Goal: Task Accomplishment & Management: Manage account settings

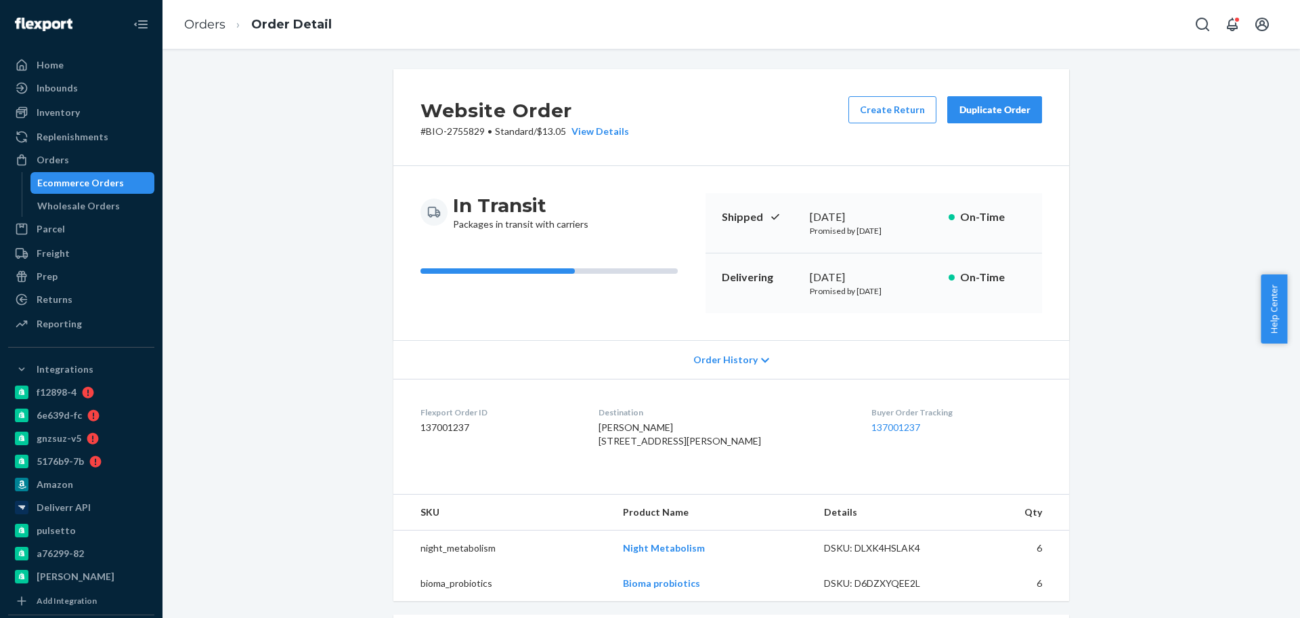
scroll to position [339, 0]
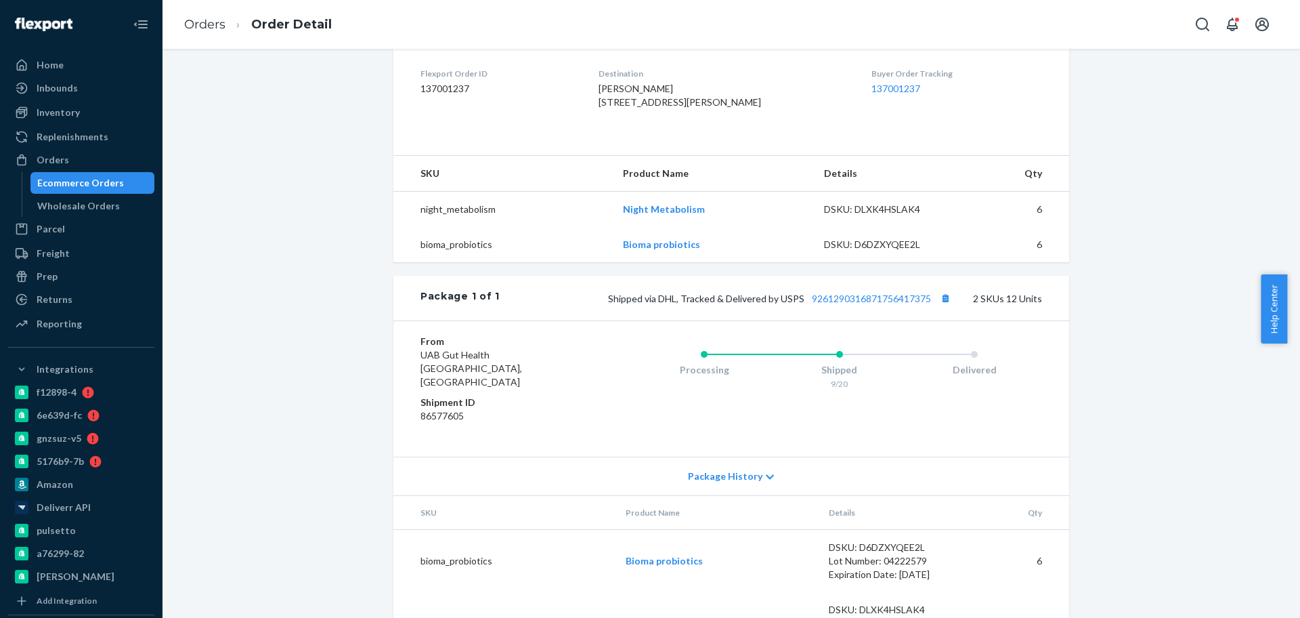
click at [299, 198] on div "Website Order # BIO-2755829 • Standard / $13.05 View Details Create Return Dupl…" at bounding box center [731, 201] width 1117 height 940
click at [93, 188] on div "Ecommerce Orders" at bounding box center [80, 183] width 87 height 14
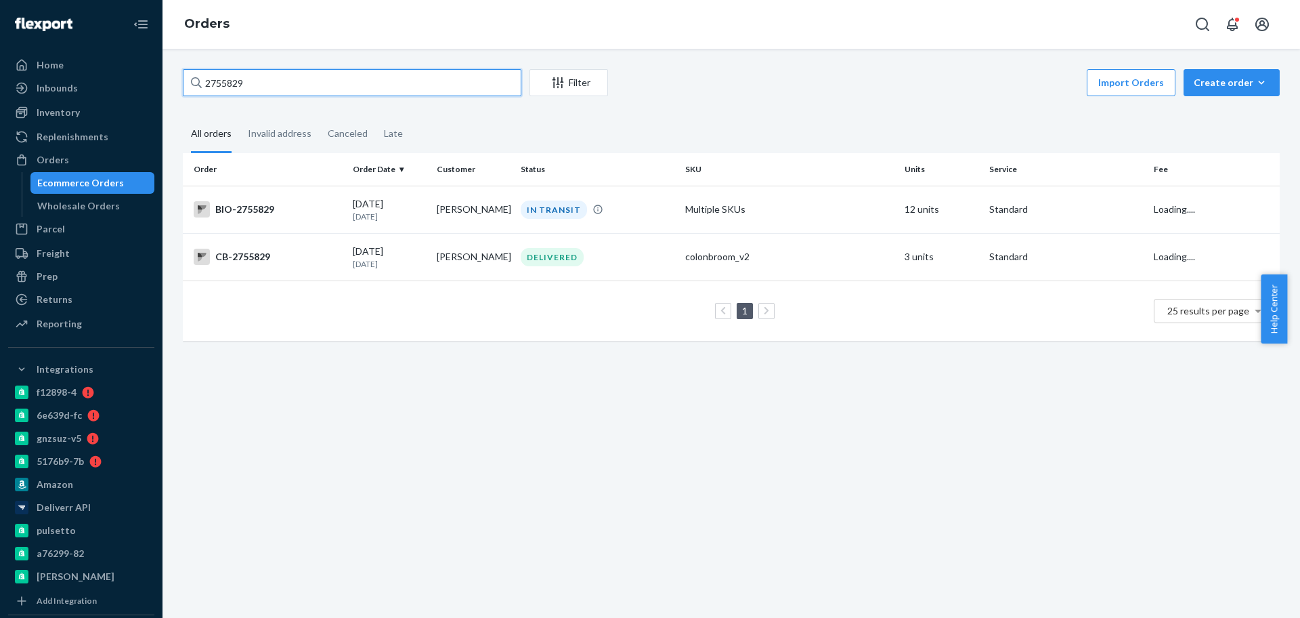
click at [259, 84] on input "2755829" at bounding box center [352, 82] width 339 height 27
paste input "2685464"
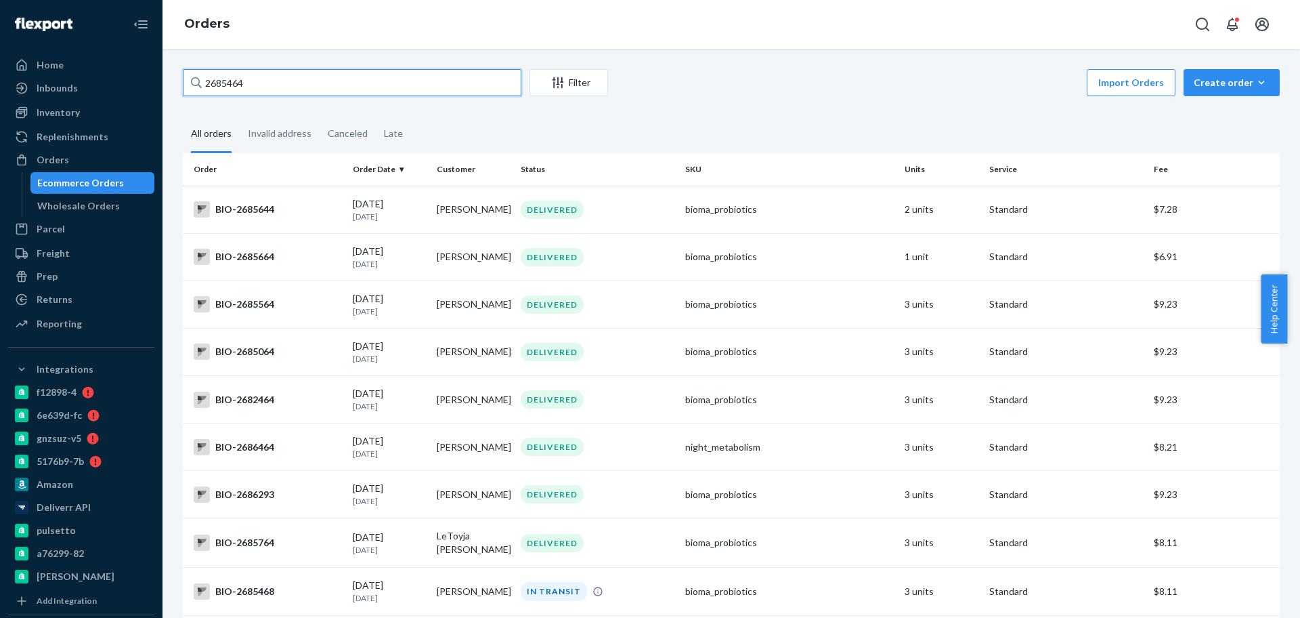
click at [293, 83] on input "2685464" at bounding box center [352, 82] width 339 height 27
paste input "2685468"
type input "2685468"
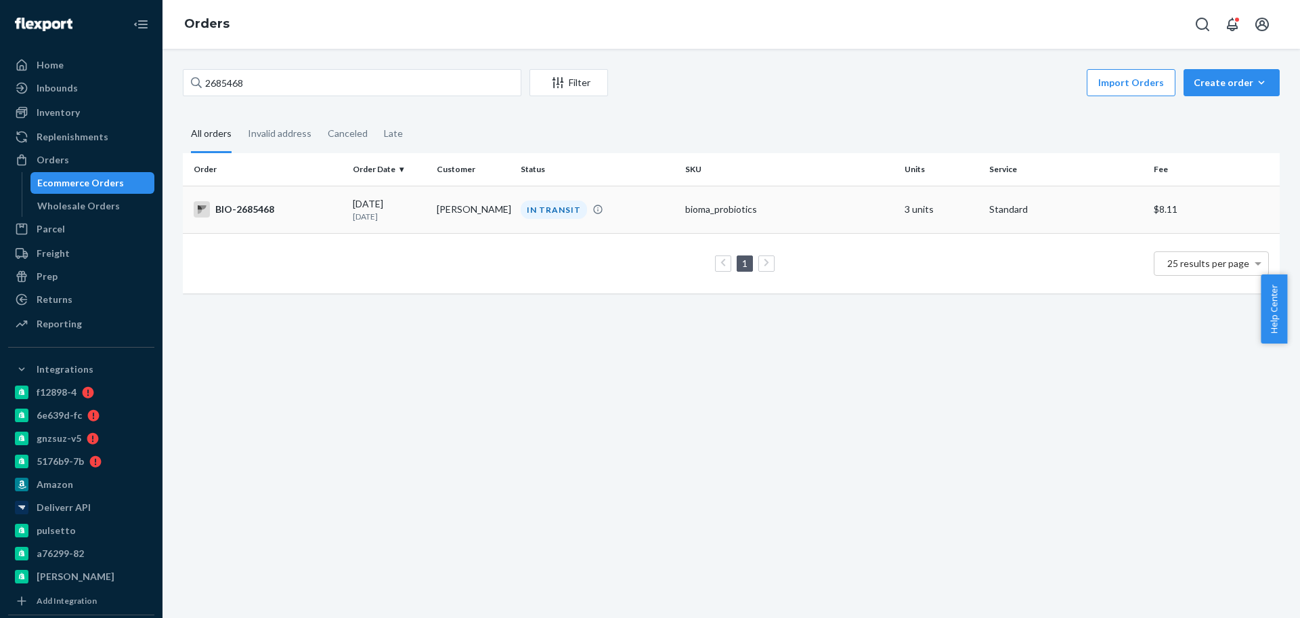
click at [263, 214] on div "BIO-2685468" at bounding box center [268, 209] width 148 height 16
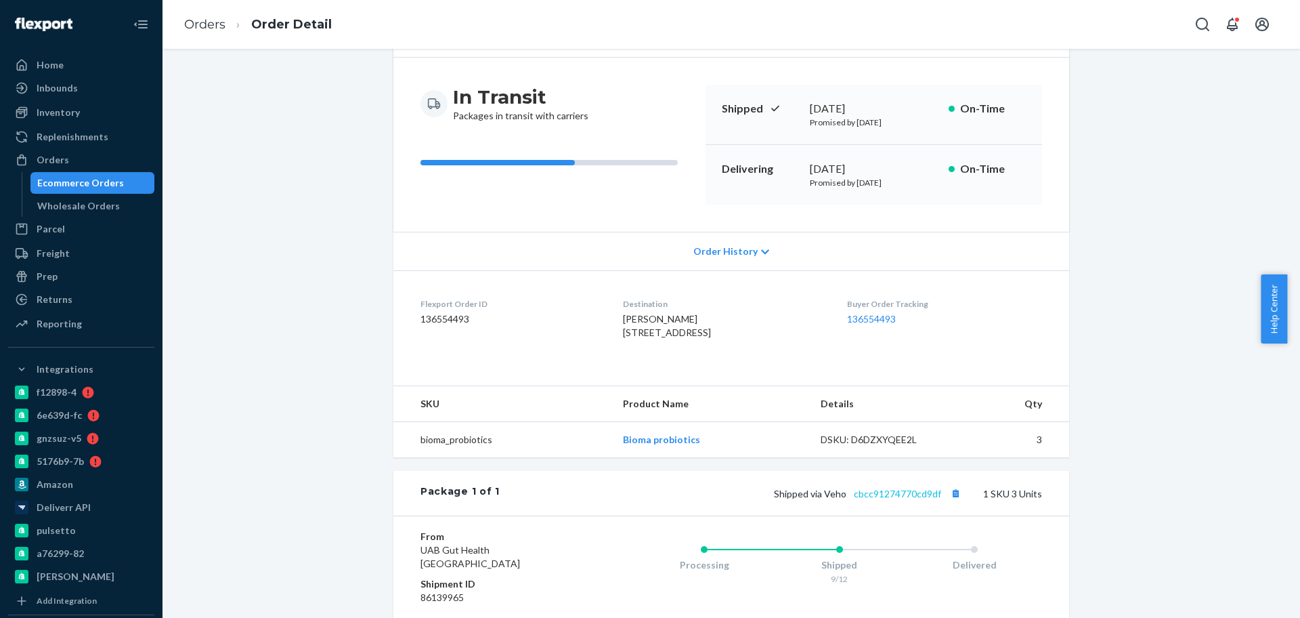
scroll to position [169, 0]
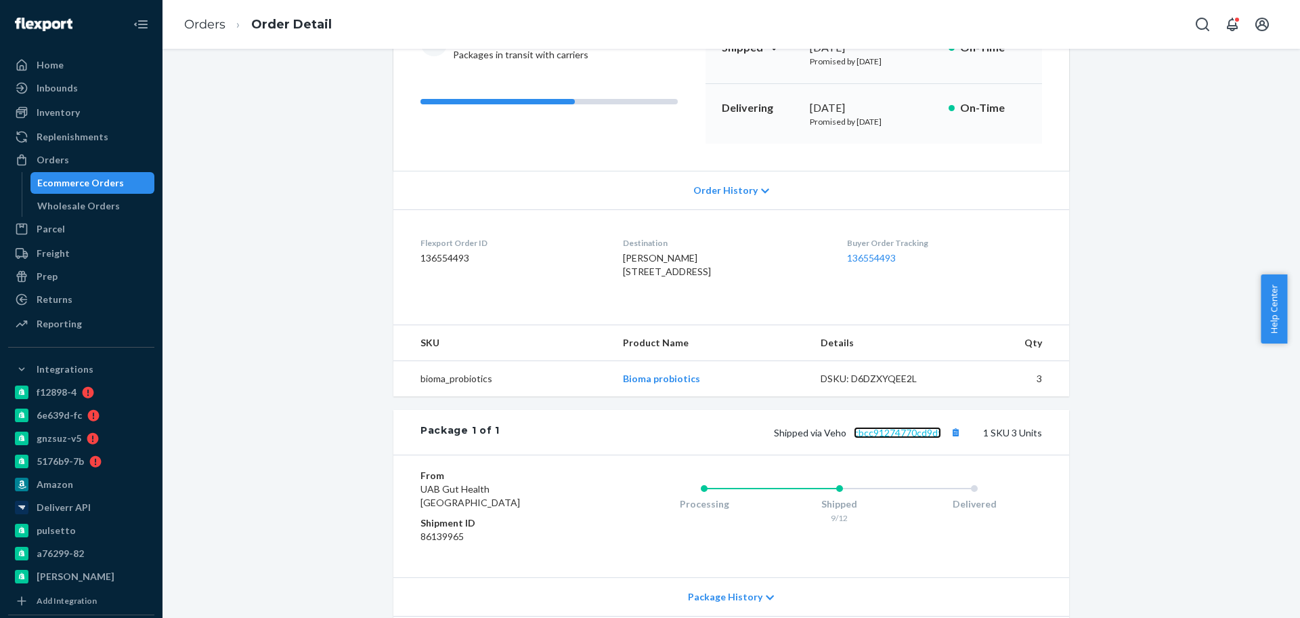
click at [913, 438] on link "cbcc91274770cd9df" at bounding box center [897, 433] width 87 height 12
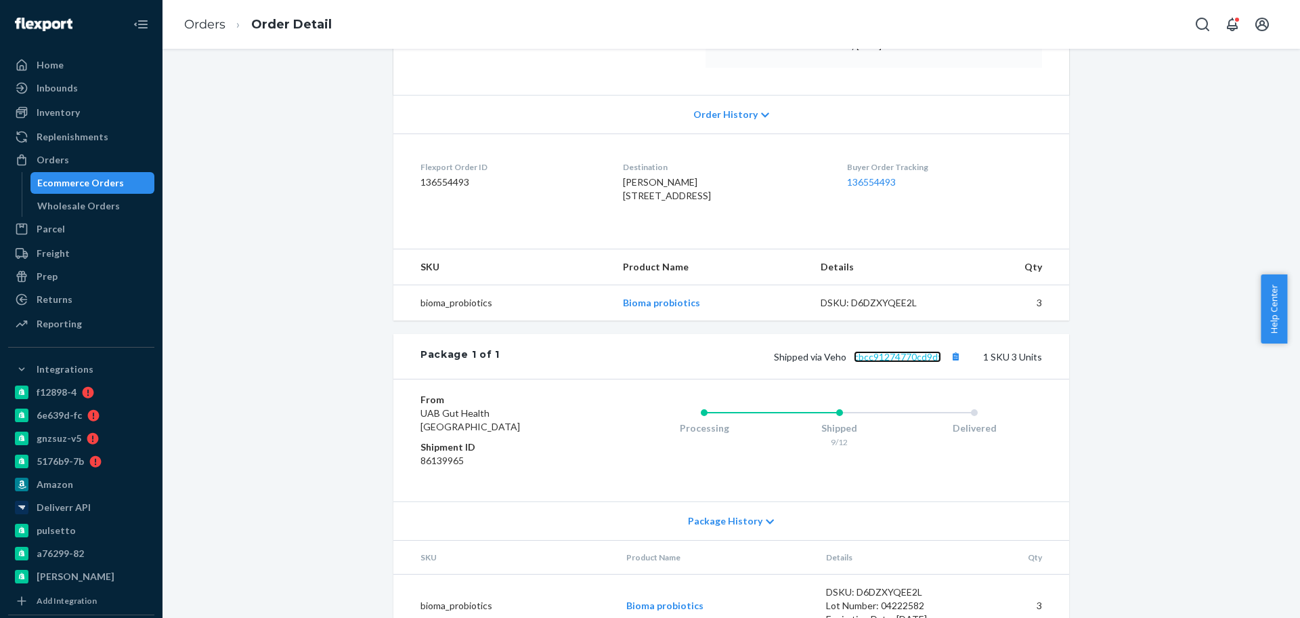
scroll to position [307, 0]
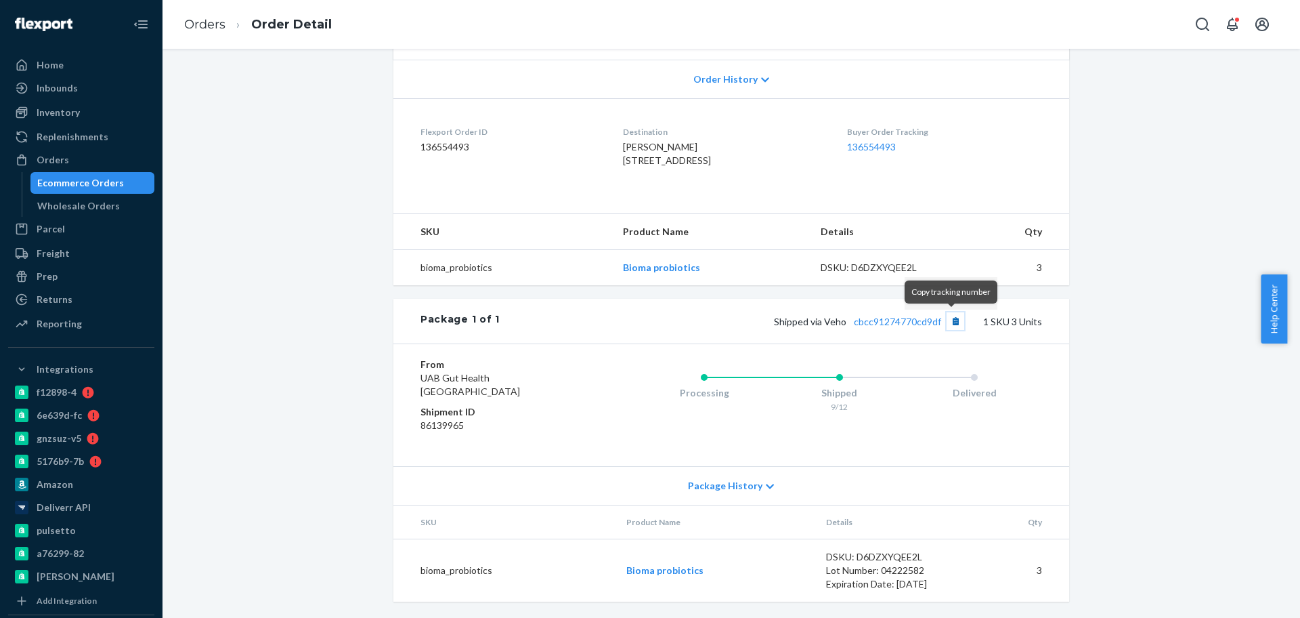
click at [953, 320] on button "Copy tracking number" at bounding box center [956, 321] width 18 height 18
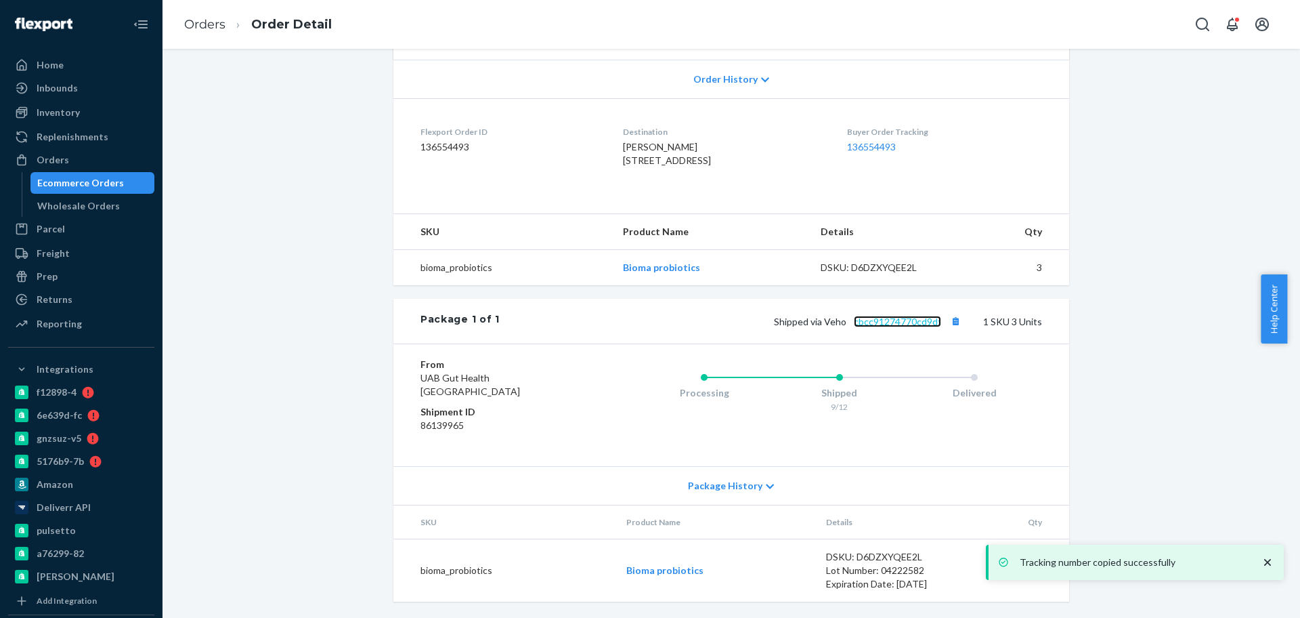
click at [905, 325] on link "cbcc91274770cd9df" at bounding box center [897, 322] width 87 height 12
drag, startPoint x: 114, startPoint y: 184, endPoint x: 215, endPoint y: 181, distance: 101.6
click at [114, 184] on div "Ecommerce Orders" at bounding box center [80, 183] width 87 height 14
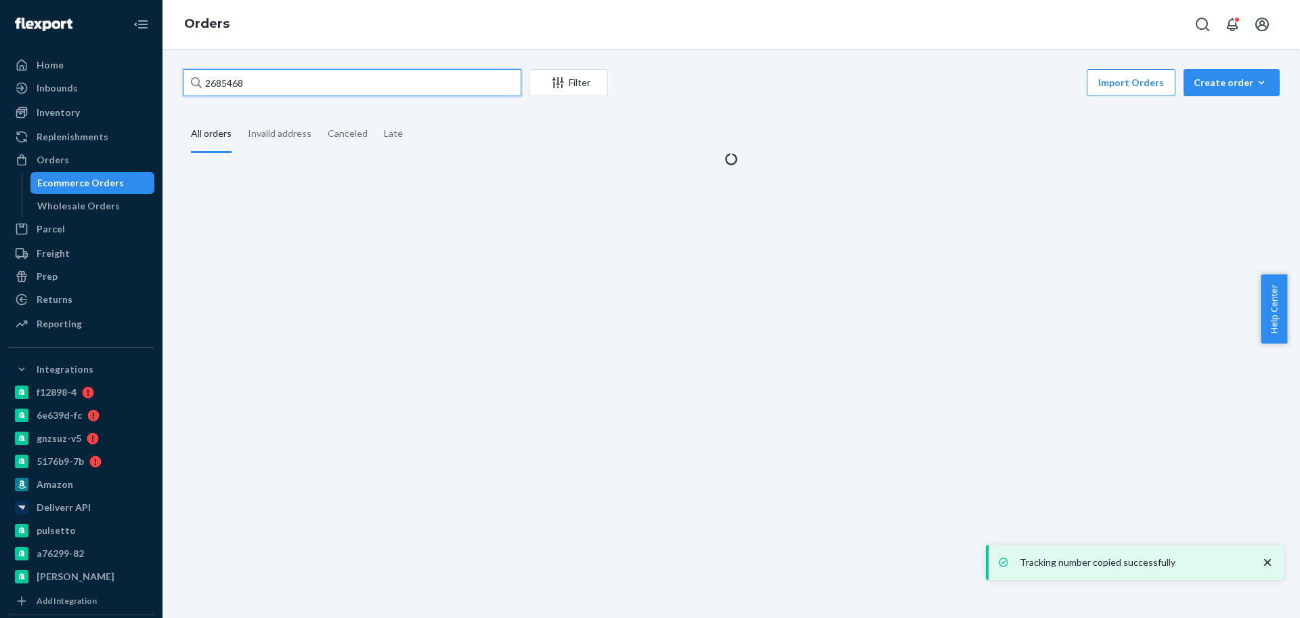
click at [357, 83] on input "2685468" at bounding box center [352, 82] width 339 height 27
paste input "2756813"
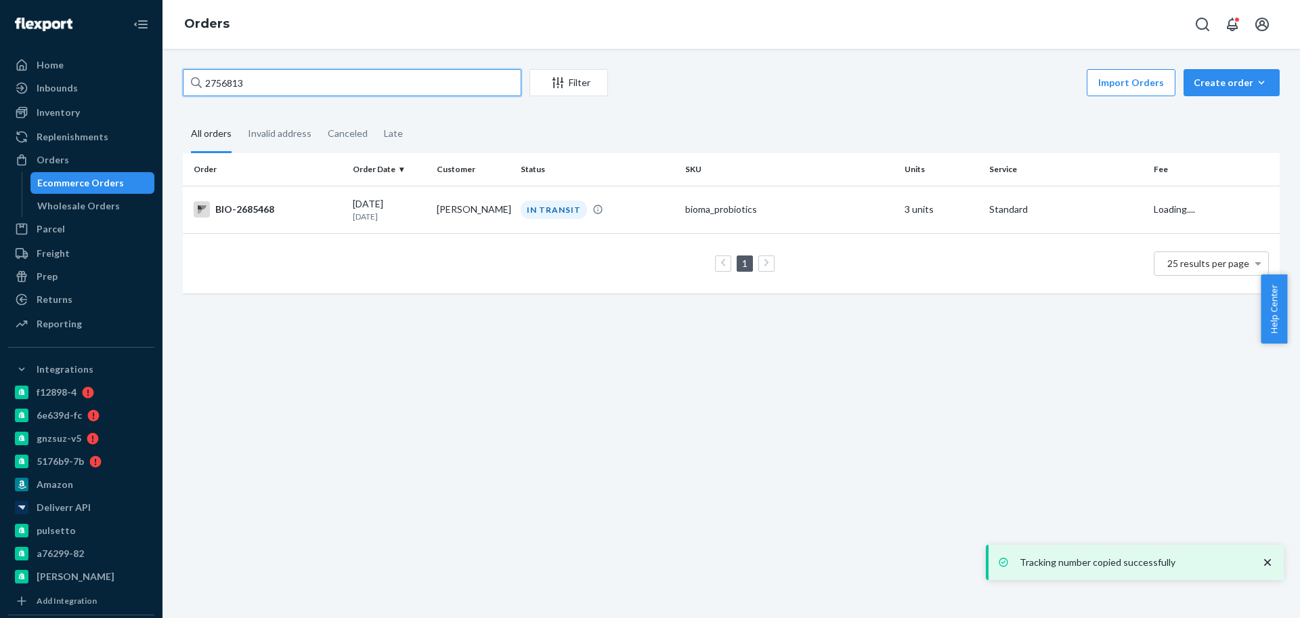
type input "2756813"
click at [277, 215] on div "BIO-2756813" at bounding box center [268, 209] width 148 height 16
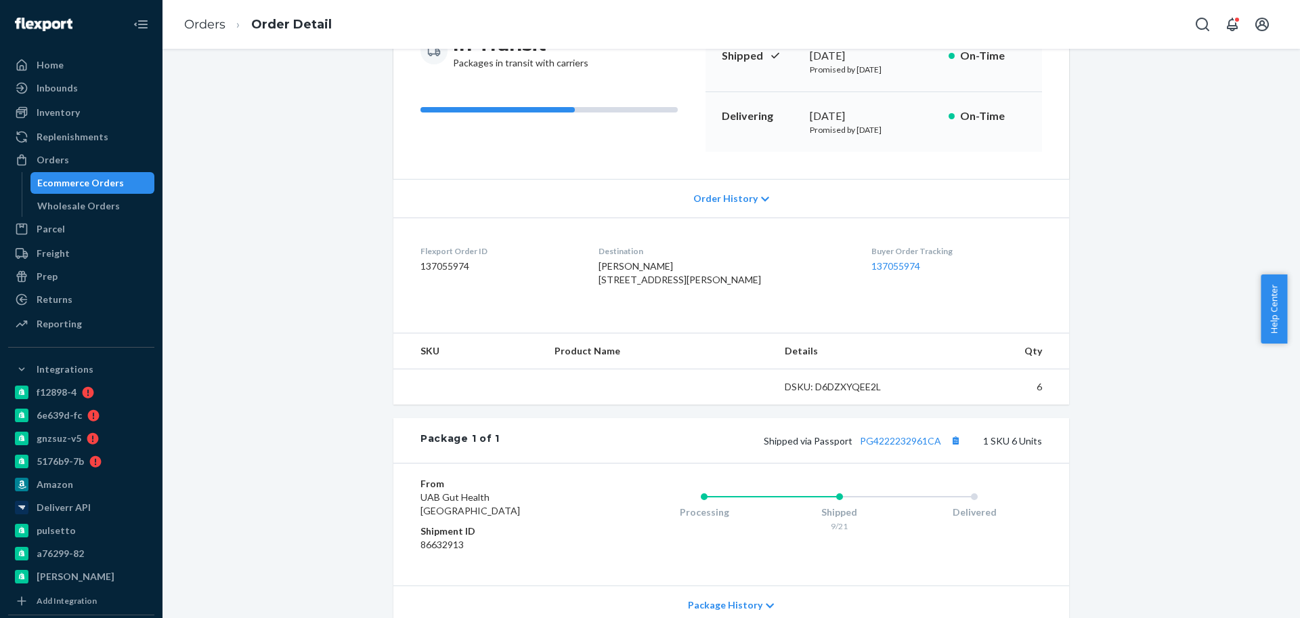
scroll to position [307, 0]
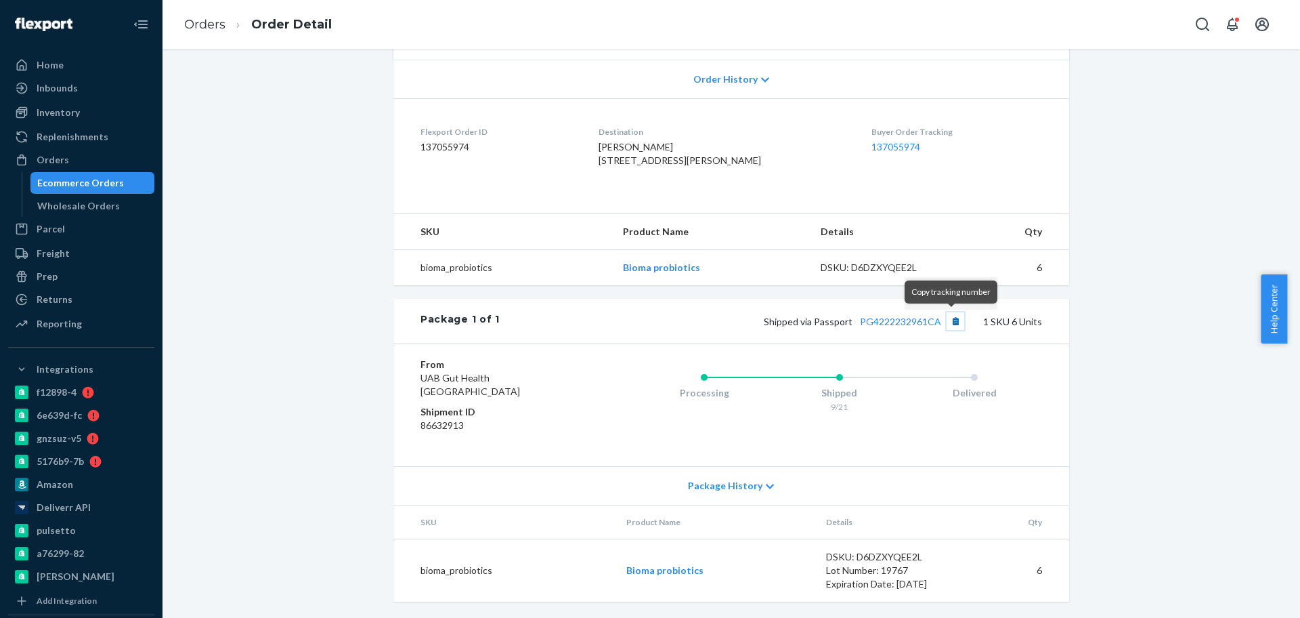
click at [954, 321] on button "Copy tracking number" at bounding box center [956, 321] width 18 height 18
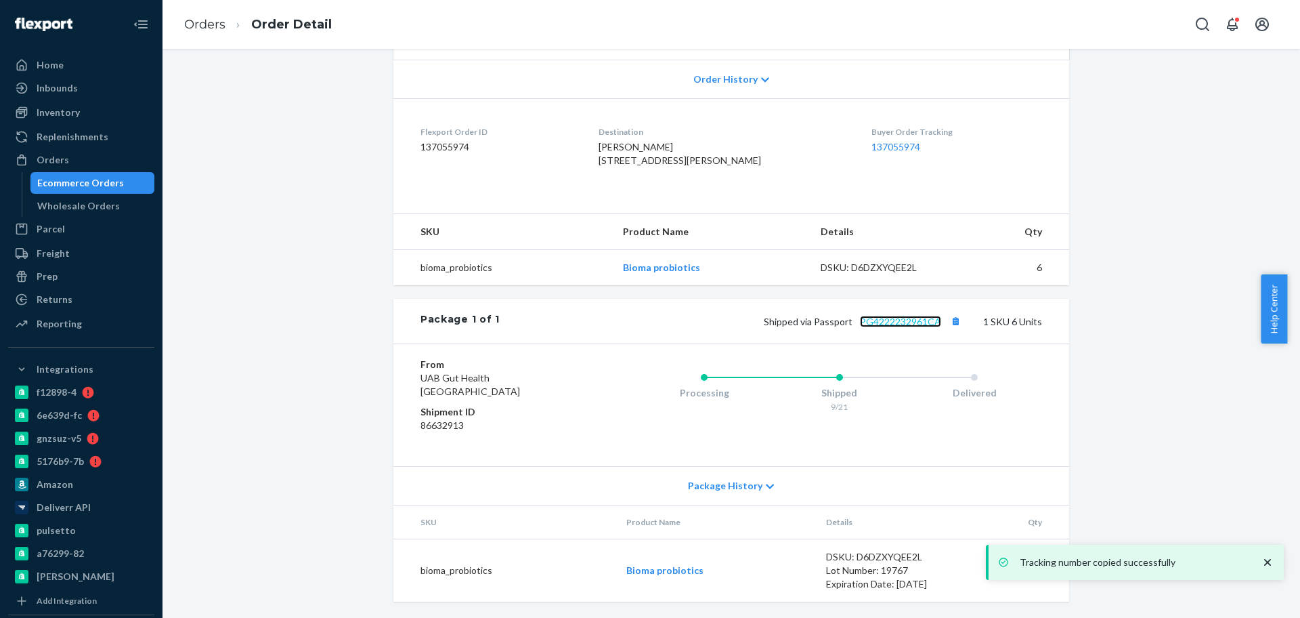
click at [894, 318] on link "PG4222232961CA" at bounding box center [900, 322] width 81 height 12
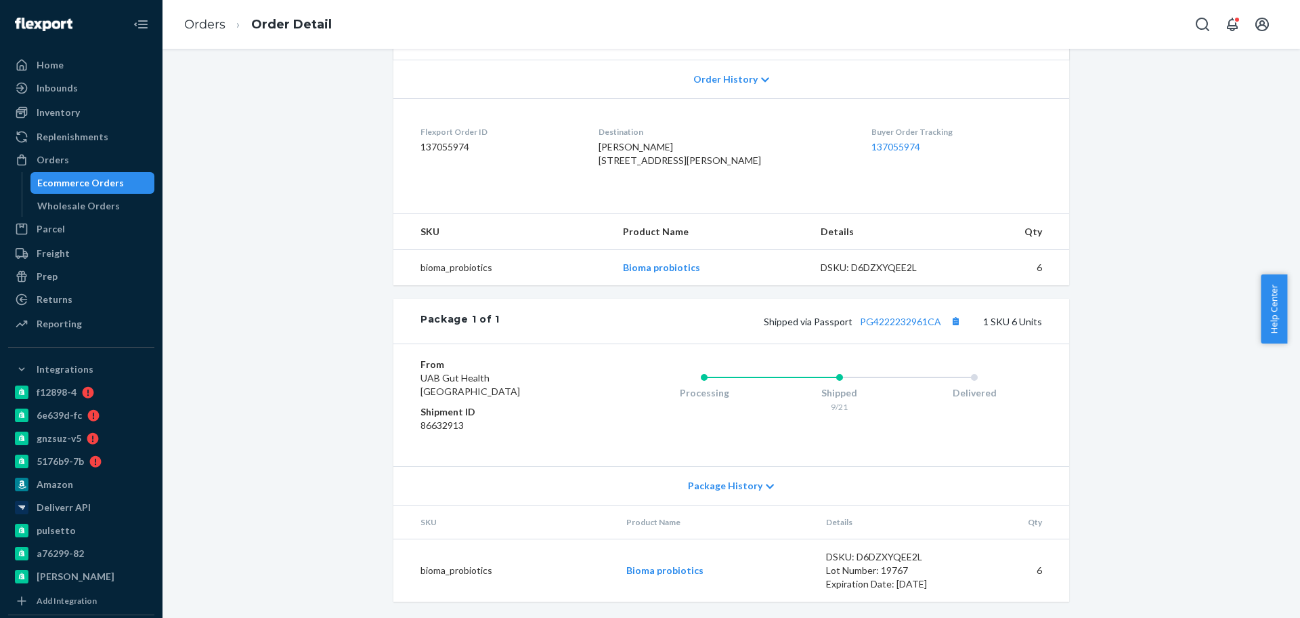
click at [110, 176] on div "Ecommerce Orders" at bounding box center [80, 183] width 87 height 14
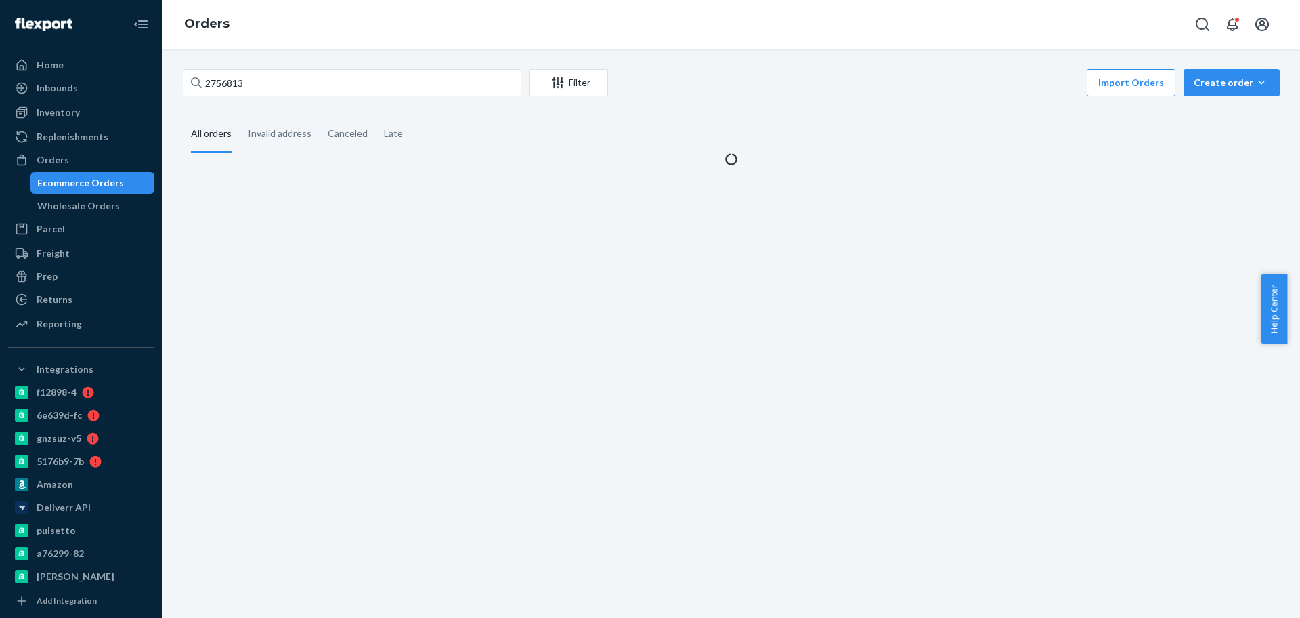
click at [279, 104] on div "2756813 Filter Import Orders Create order Ecommerce order Removal order All ord…" at bounding box center [731, 117] width 1117 height 97
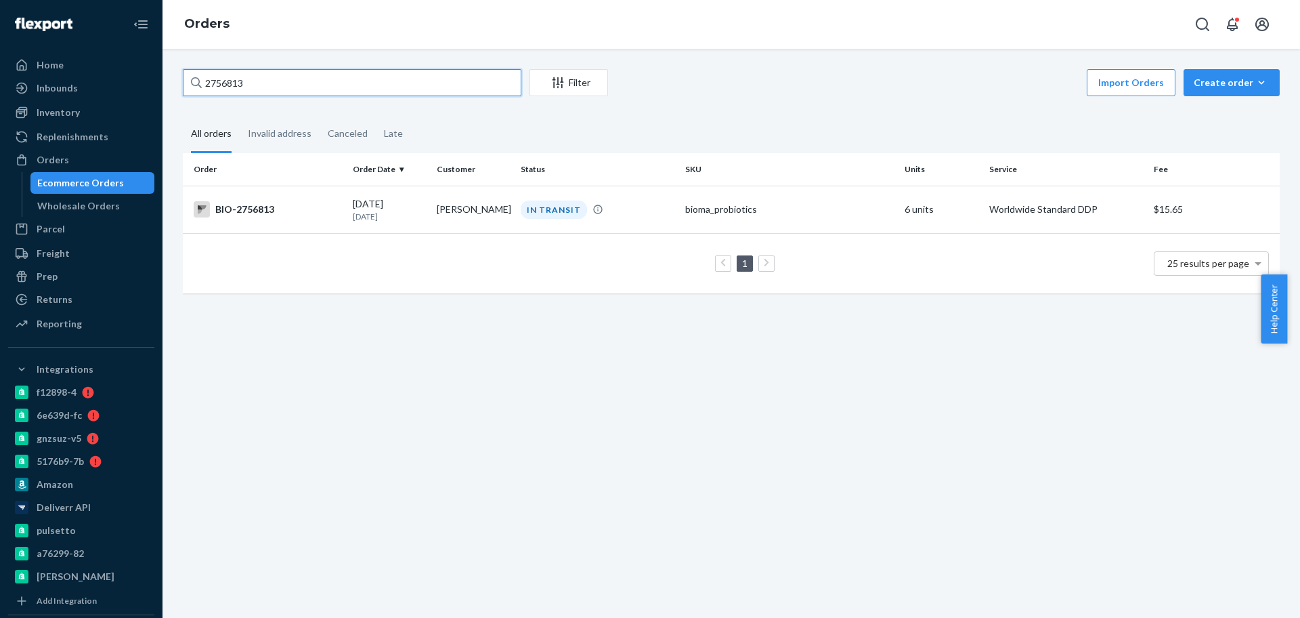
click at [285, 87] on input "2756813" at bounding box center [352, 82] width 339 height 27
paste input "2661565"
click at [317, 69] on input "2661565" at bounding box center [352, 82] width 339 height 27
click at [318, 74] on input "2661565" at bounding box center [352, 82] width 339 height 27
paste input "571627"
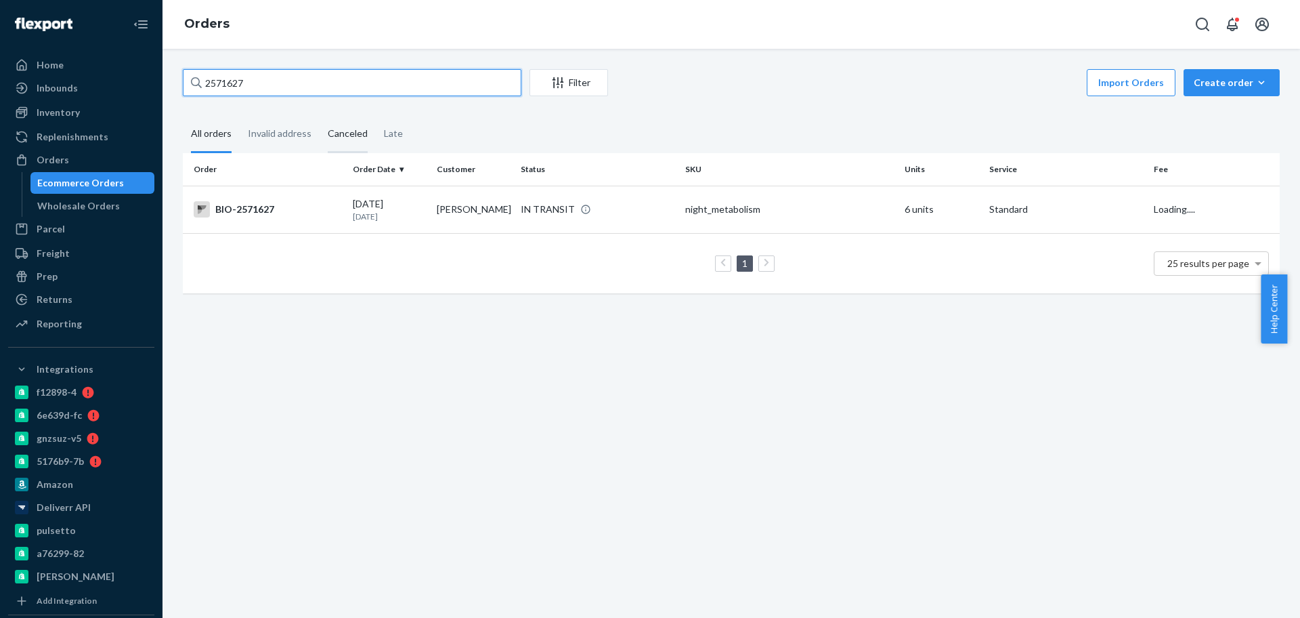
type input "2571627"
click at [318, 212] on div "BIO-2571627" at bounding box center [268, 209] width 148 height 16
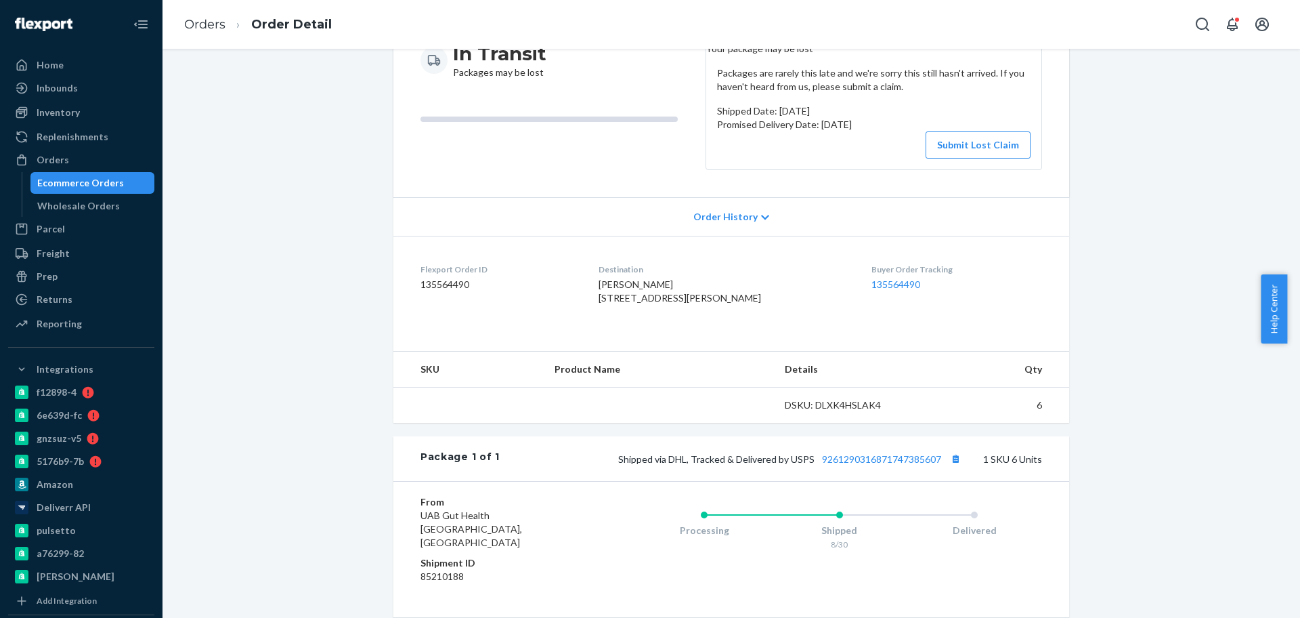
scroll to position [254, 0]
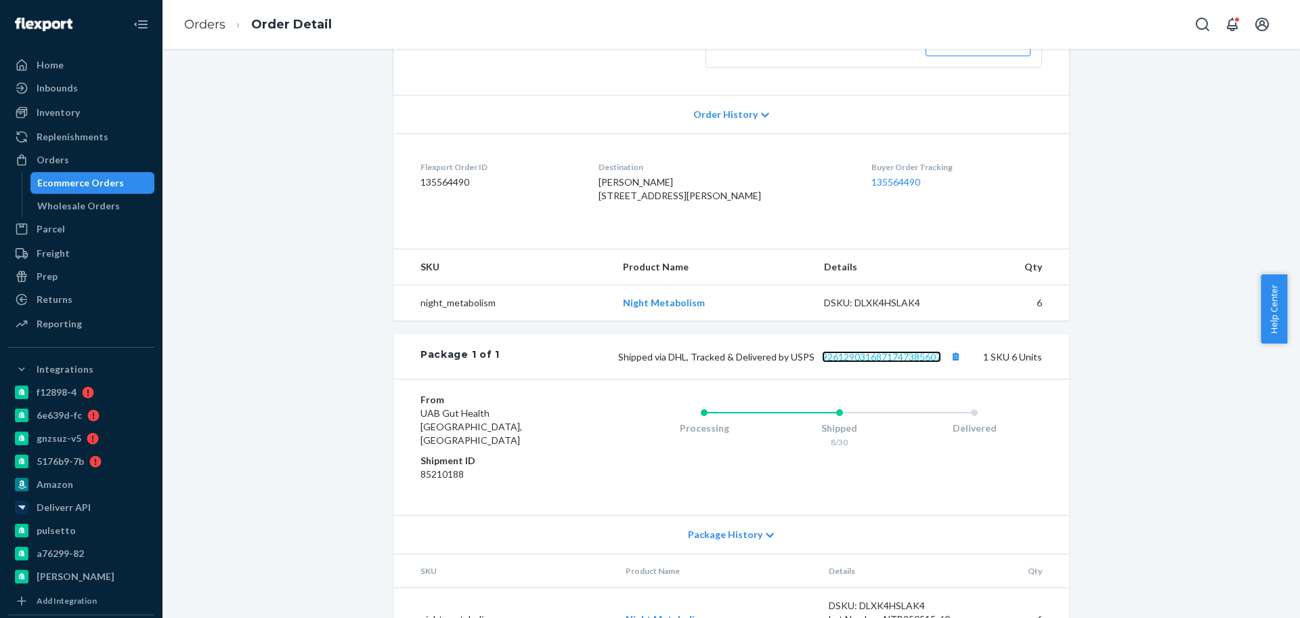
click at [898, 362] on link "9261290316871747385607" at bounding box center [881, 357] width 119 height 12
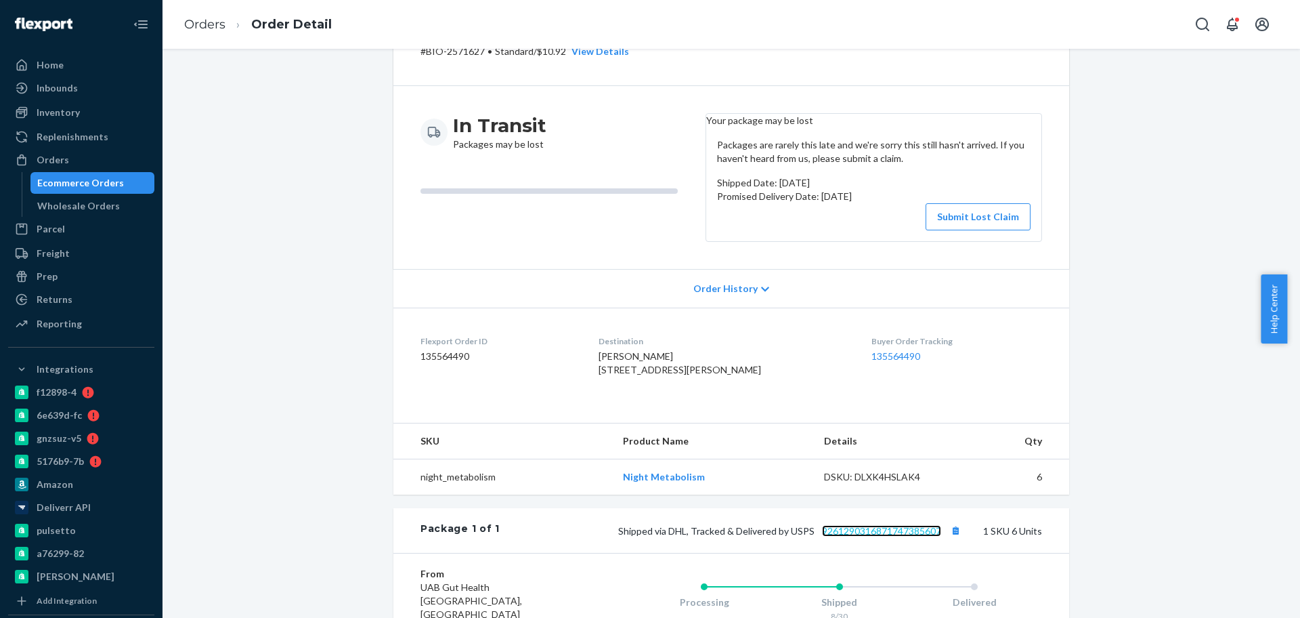
scroll to position [169, 0]
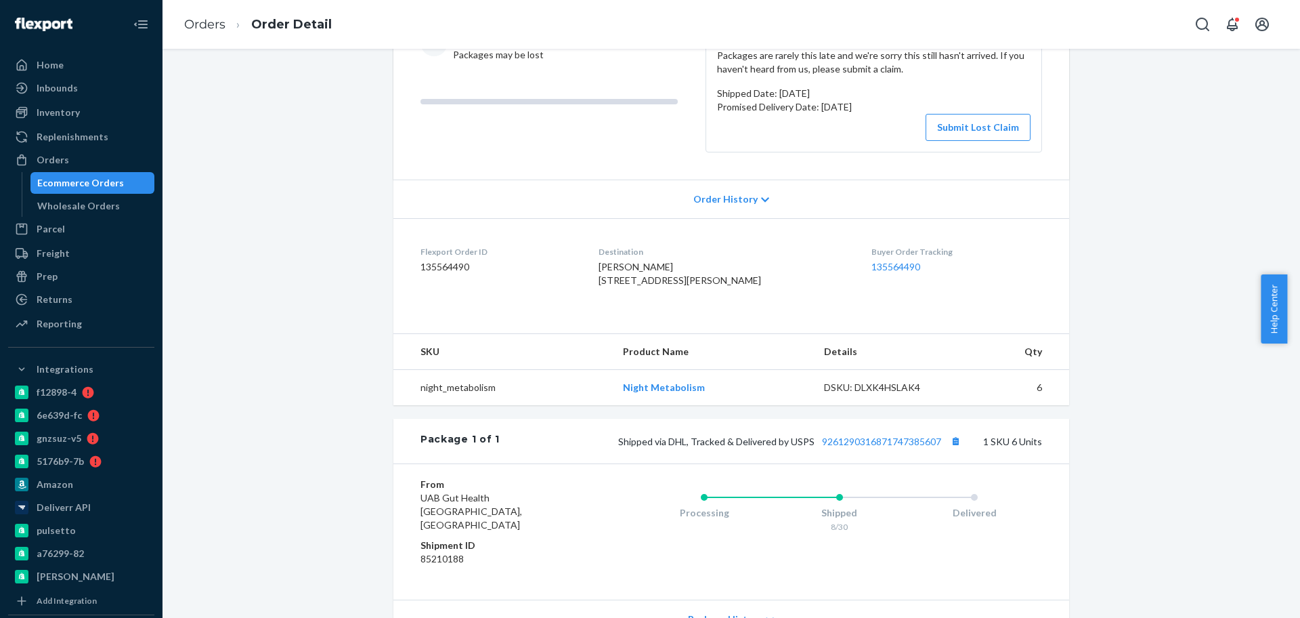
click at [617, 152] on div "In Transit Packages may be lost" at bounding box center [557, 88] width 274 height 129
click at [975, 141] on button "Submit Lost Claim" at bounding box center [978, 127] width 105 height 27
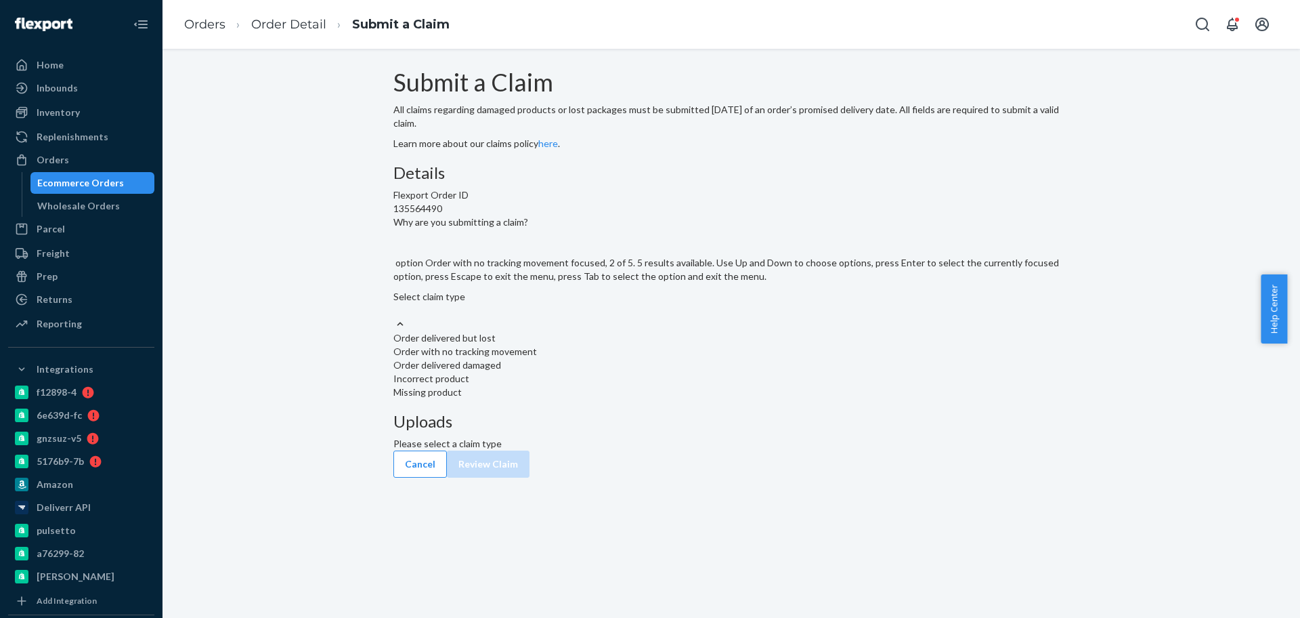
click at [594, 358] on div "Order with no tracking movement" at bounding box center [731, 352] width 676 height 14
click at [395, 317] on input "Why are you submitting a claim? option Order with no tracking movement focused,…" at bounding box center [393, 310] width 1 height 14
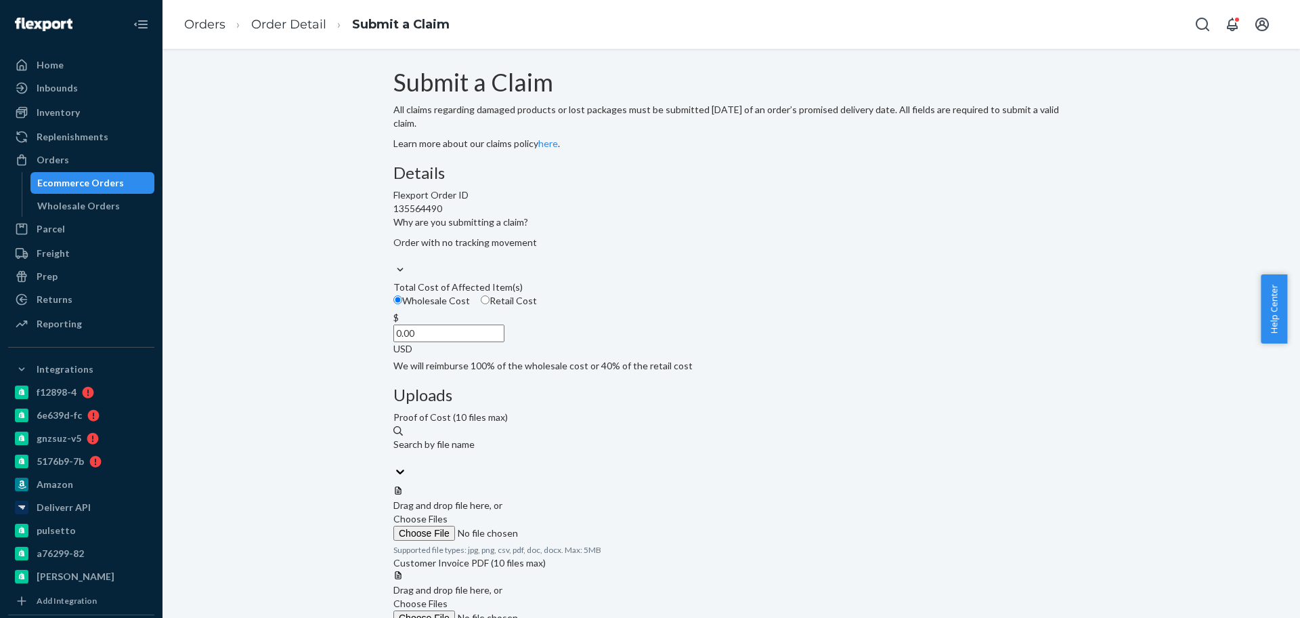
click at [504, 342] on input "0.00" at bounding box center [448, 333] width 111 height 18
paste input "84"
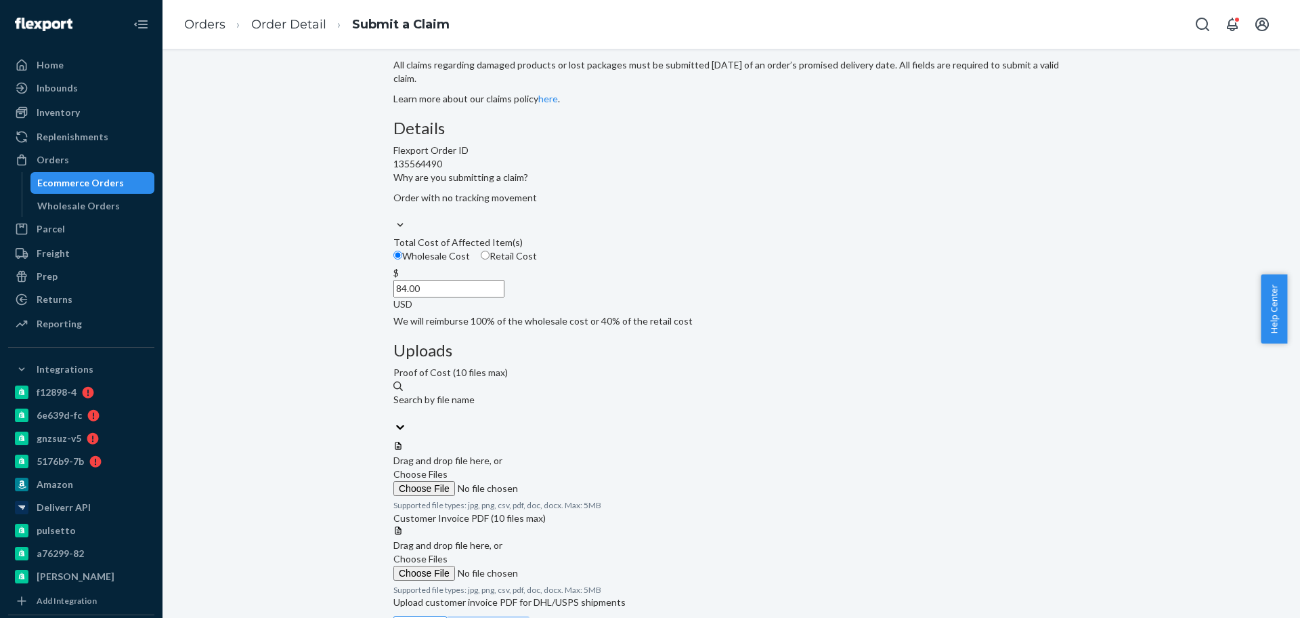
scroll to position [85, 0]
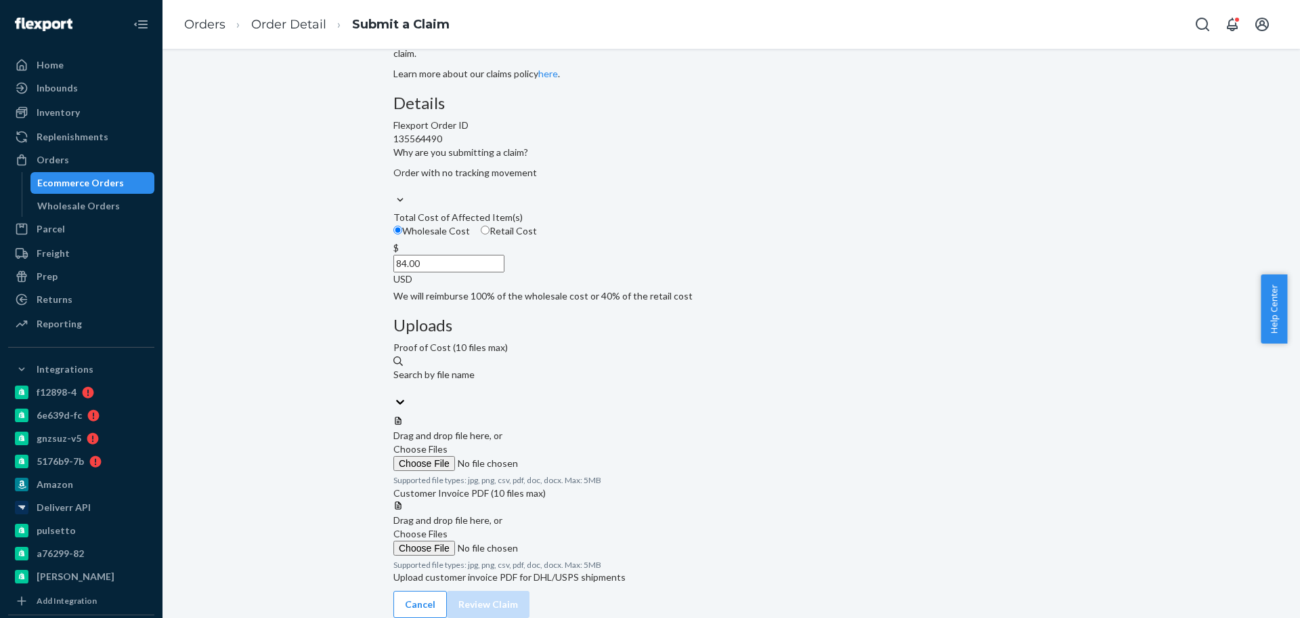
type input "84.00"
click at [448, 443] on span "Choose Files" at bounding box center [420, 449] width 54 height 12
click at [578, 456] on input "Choose Files" at bounding box center [485, 463] width 184 height 15
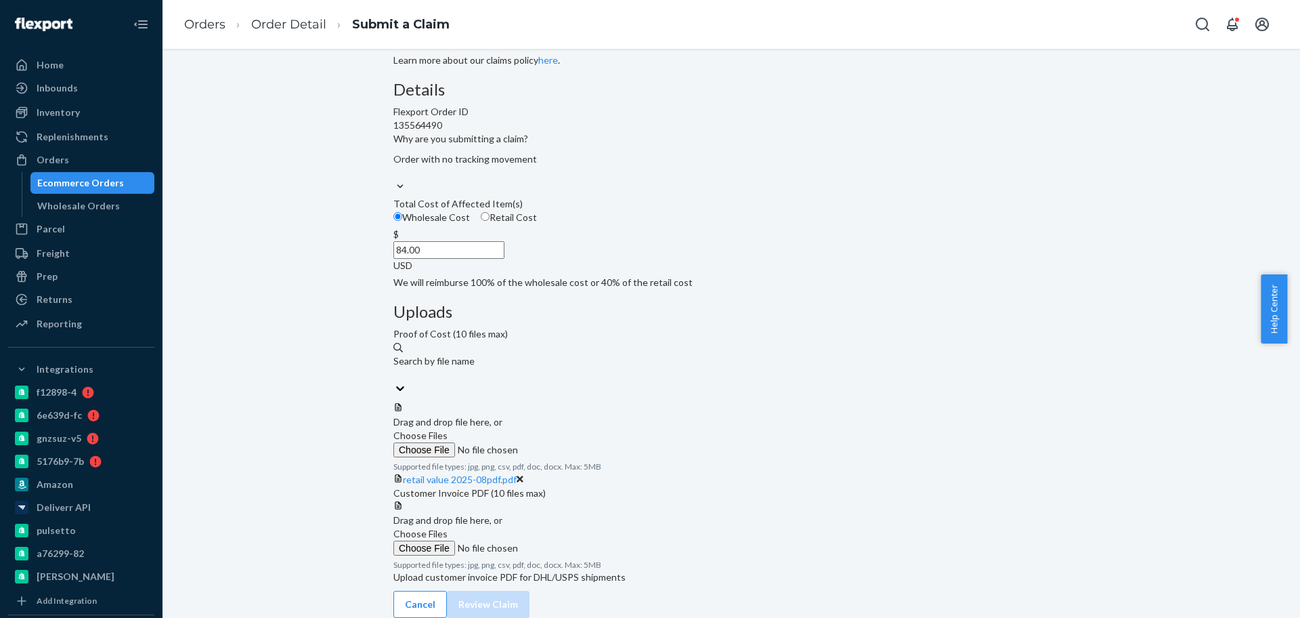
scroll to position [138, 0]
click at [448, 527] on span "Choose Files" at bounding box center [420, 533] width 54 height 12
click at [578, 540] on input "Choose Files" at bounding box center [485, 547] width 184 height 15
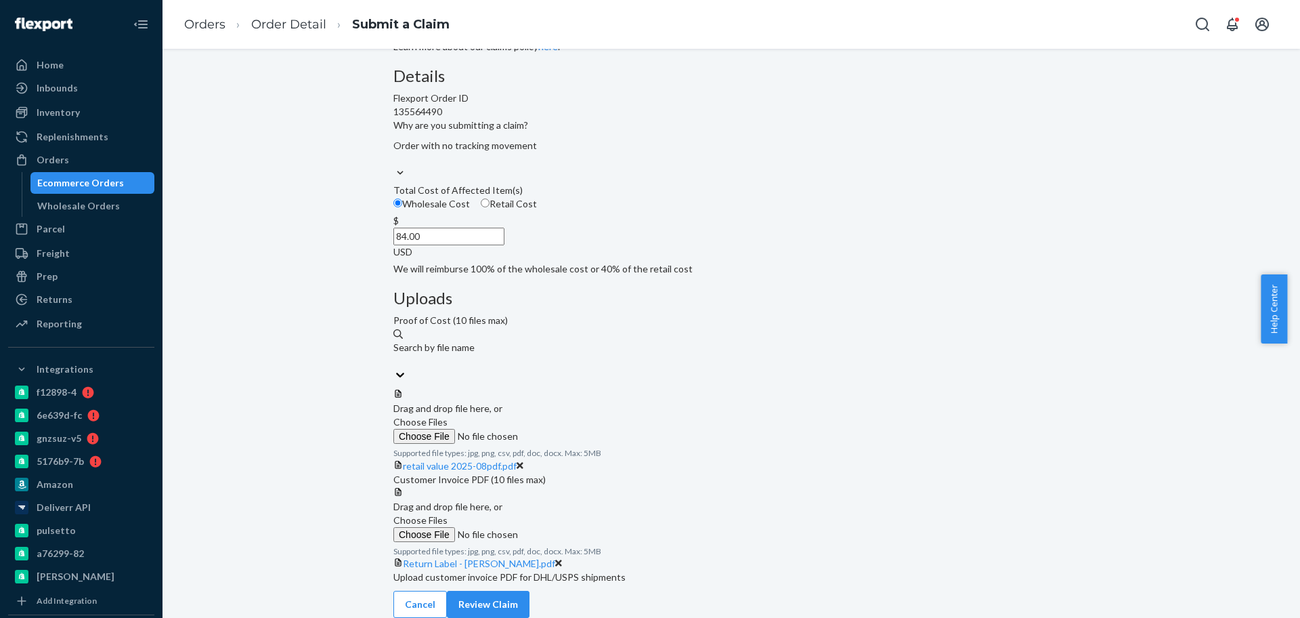
scroll to position [191, 0]
click at [562, 560] on icon at bounding box center [558, 563] width 7 height 7
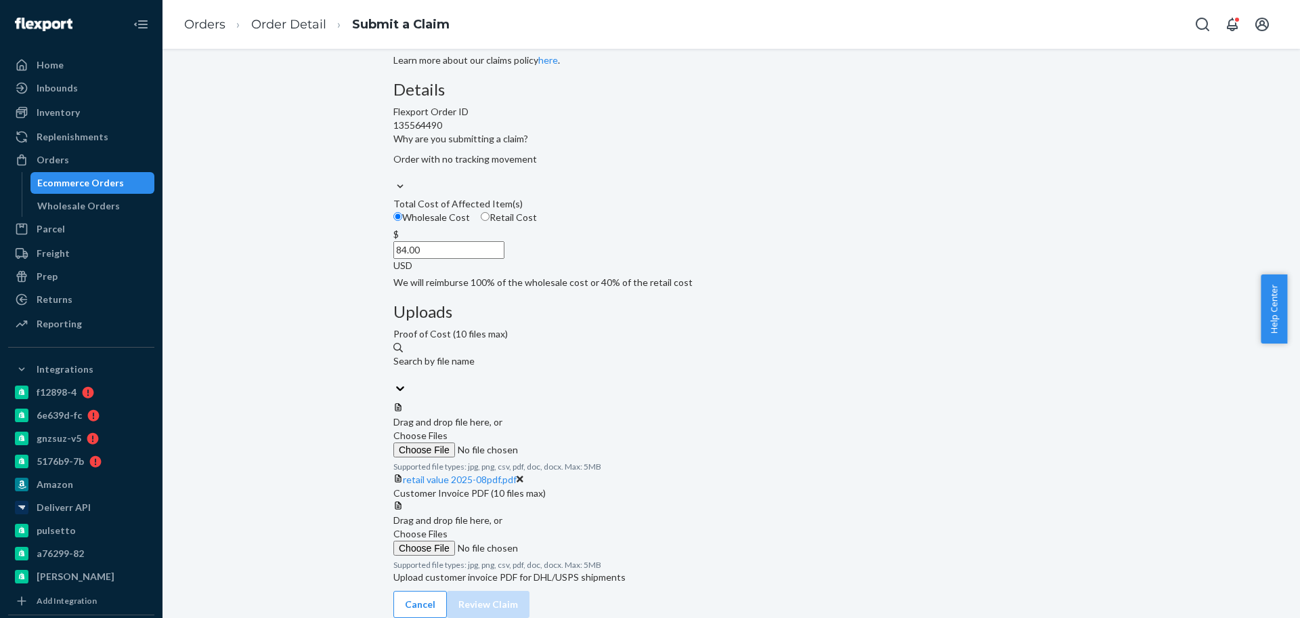
scroll to position [138, 0]
click at [448, 527] on span "Choose Files" at bounding box center [420, 533] width 54 height 12
click at [578, 540] on input "Choose Files" at bounding box center [485, 547] width 184 height 15
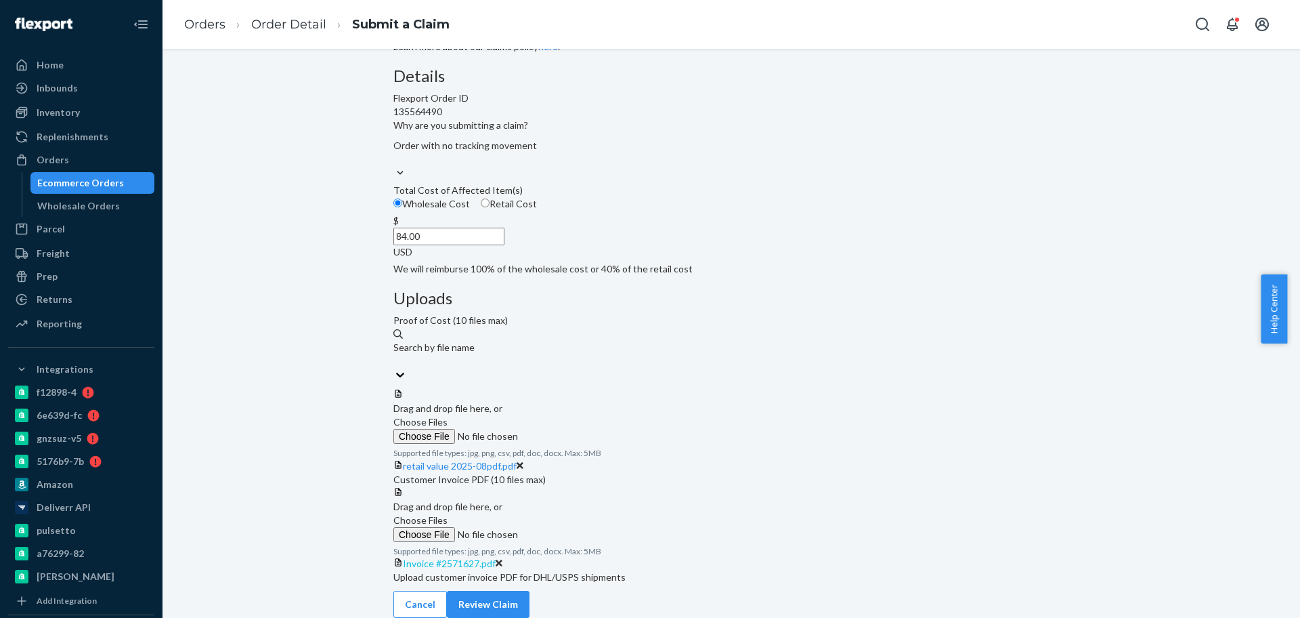
scroll to position [191, 0]
click at [529, 590] on button "Review Claim" at bounding box center [488, 603] width 83 height 27
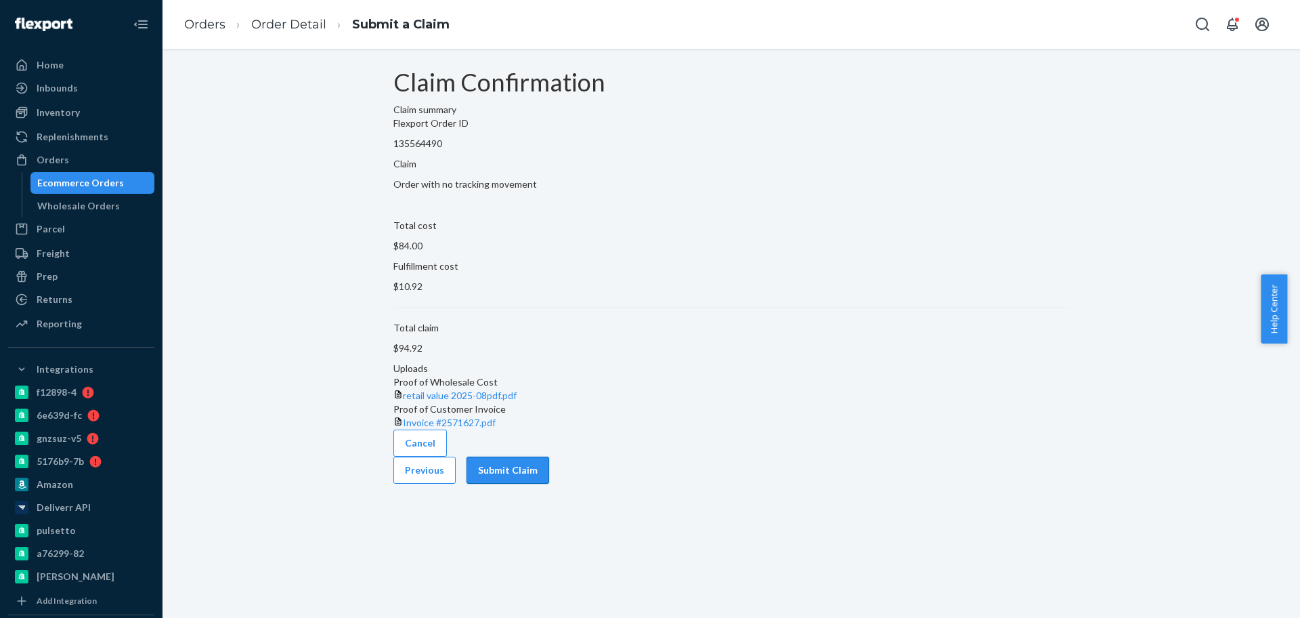
click at [549, 483] on button "Submit Claim" at bounding box center [508, 469] width 83 height 27
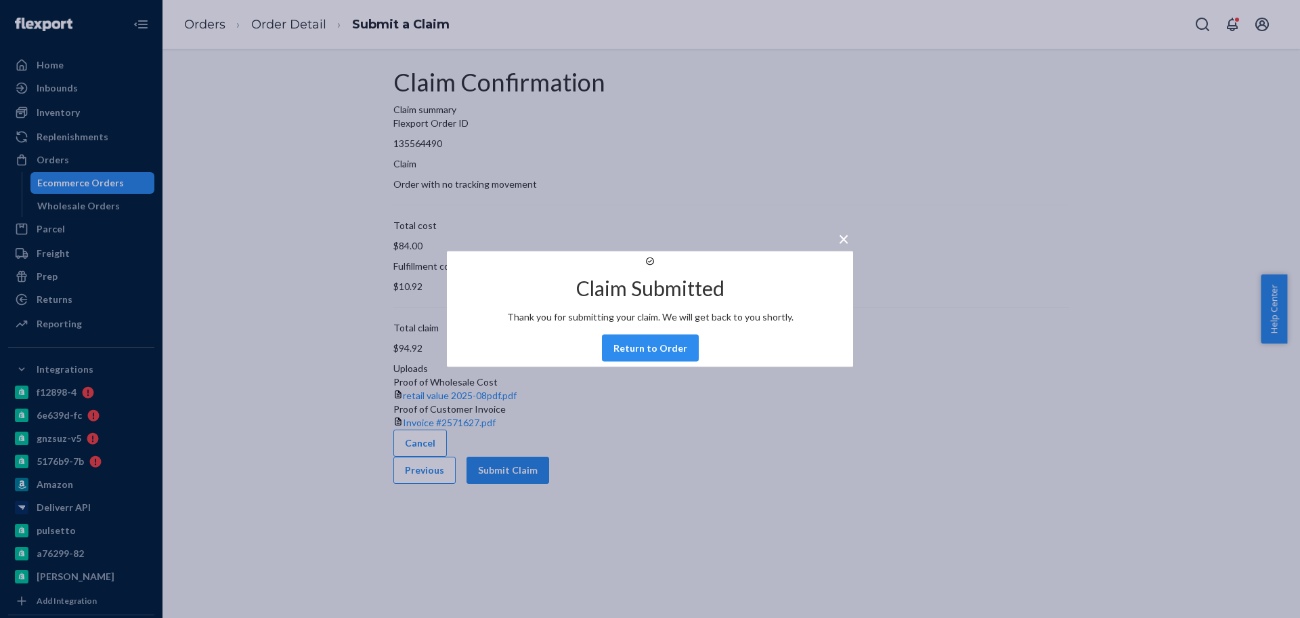
drag, startPoint x: 653, startPoint y: 361, endPoint x: 435, endPoint y: 56, distance: 374.8
click at [653, 360] on button "Return to Order" at bounding box center [650, 347] width 97 height 27
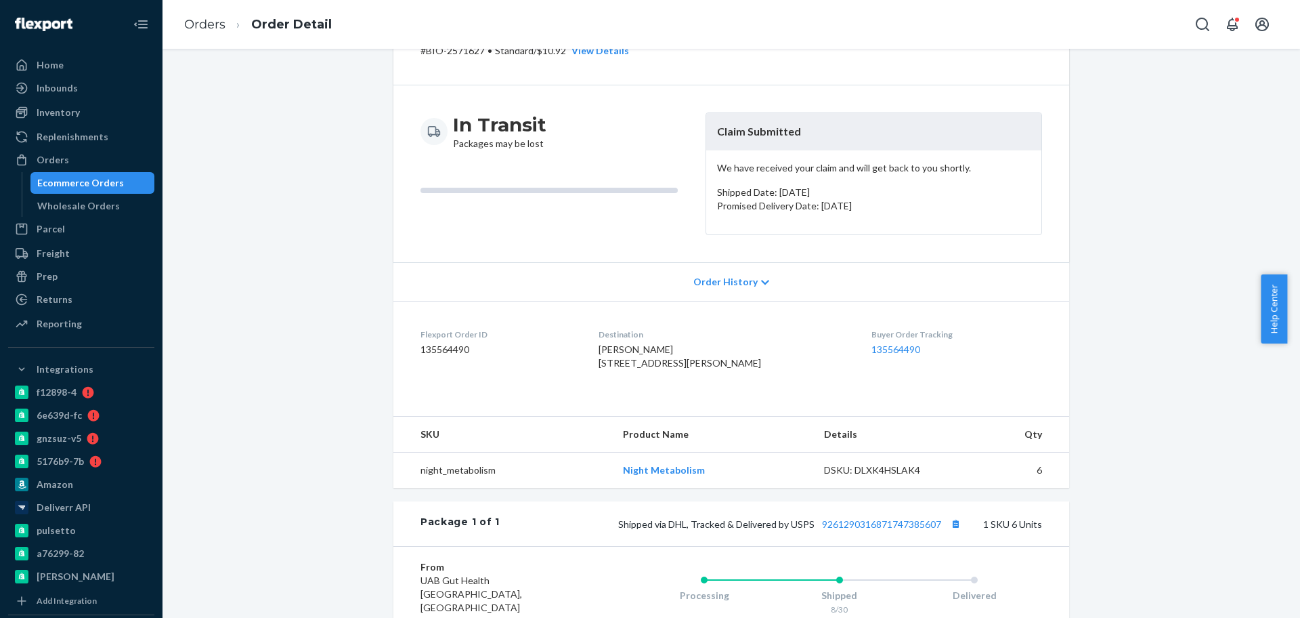
scroll to position [169, 0]
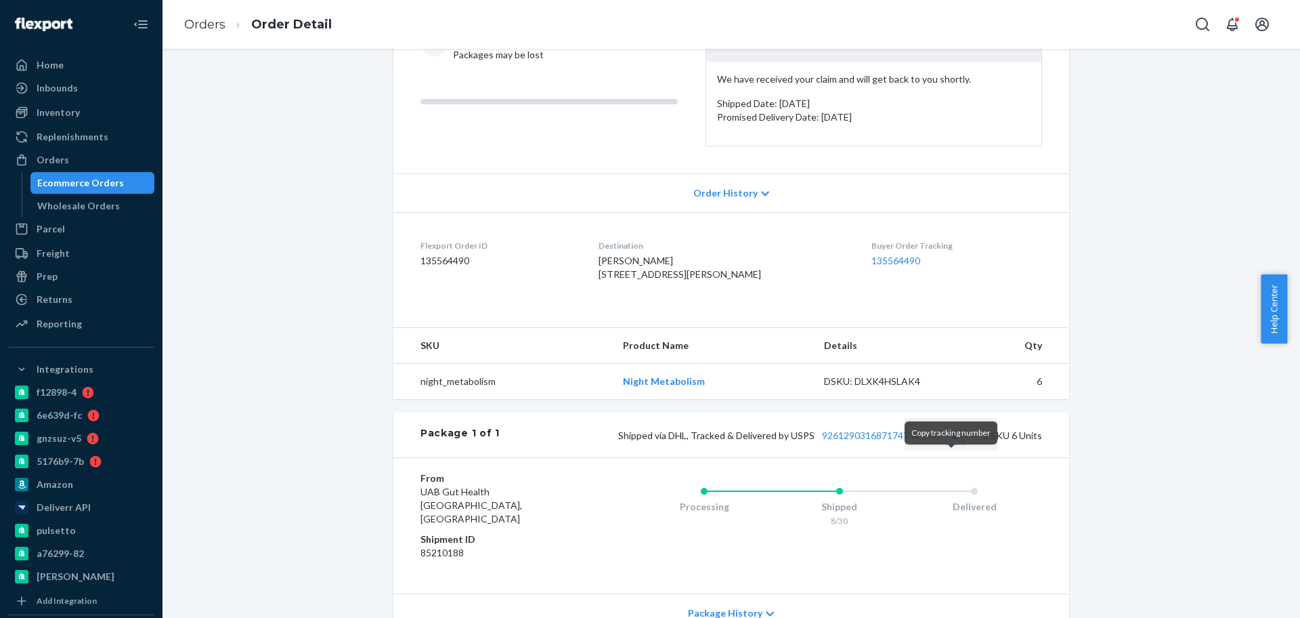
click at [953, 443] on button "Copy tracking number" at bounding box center [956, 435] width 18 height 18
click at [89, 179] on div "Ecommerce Orders" at bounding box center [80, 183] width 87 height 14
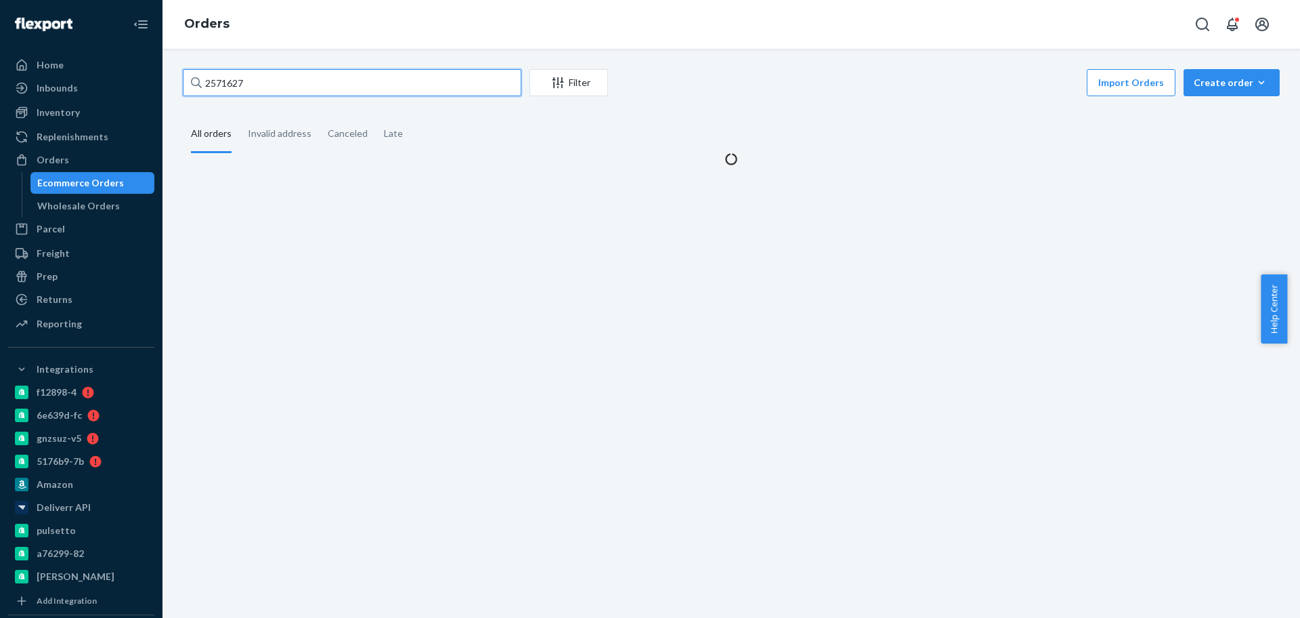
click at [324, 78] on input "2571627" at bounding box center [352, 82] width 339 height 27
paste input "641926"
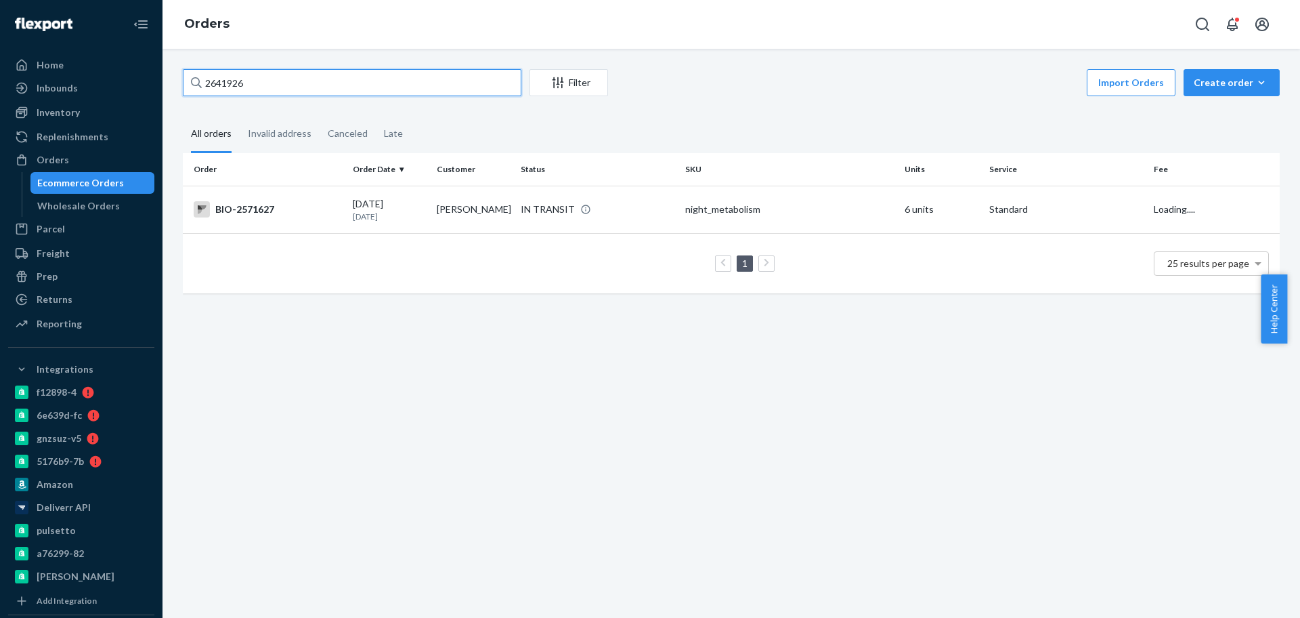
type input "2641926"
click at [303, 206] on div "BIO-2641926" at bounding box center [268, 209] width 148 height 16
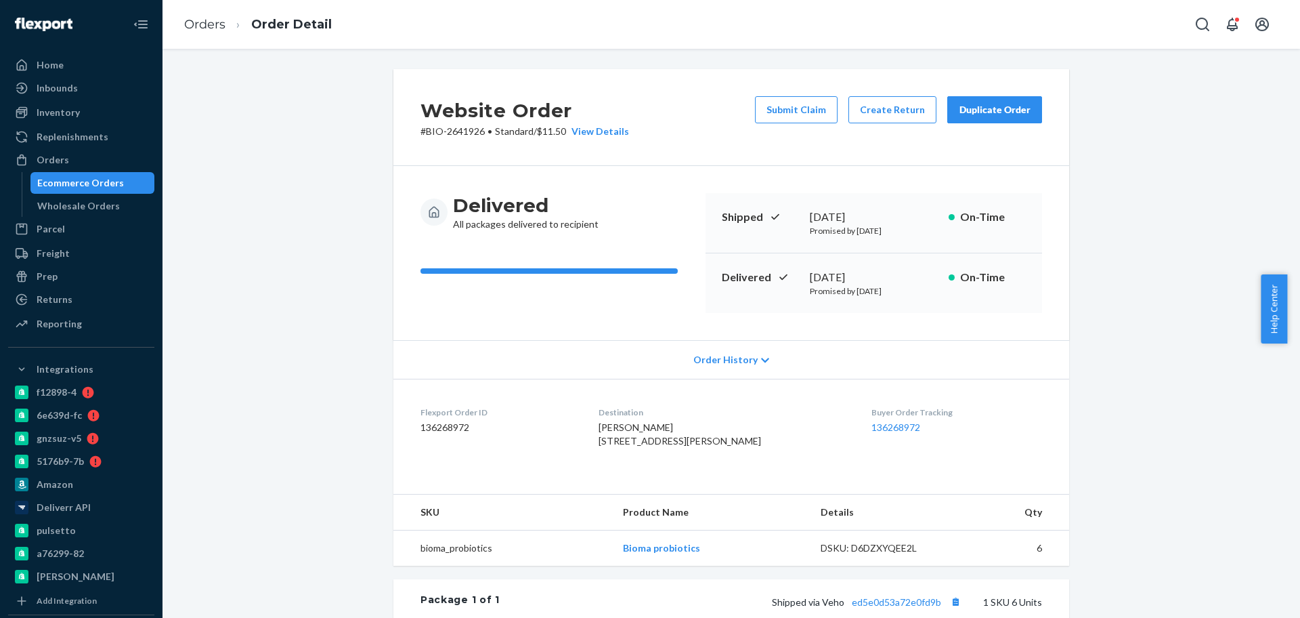
click at [218, 203] on div "Website Order # BIO-2641926 • Standard / $11.50 View Details Submit Claim Creat…" at bounding box center [731, 483] width 1117 height 829
click at [452, 127] on p "# BIO-2641926 • Standard / $11.50 View Details" at bounding box center [524, 132] width 209 height 14
copy p "2641926"
drag, startPoint x: 670, startPoint y: 429, endPoint x: 601, endPoint y: 428, distance: 69.1
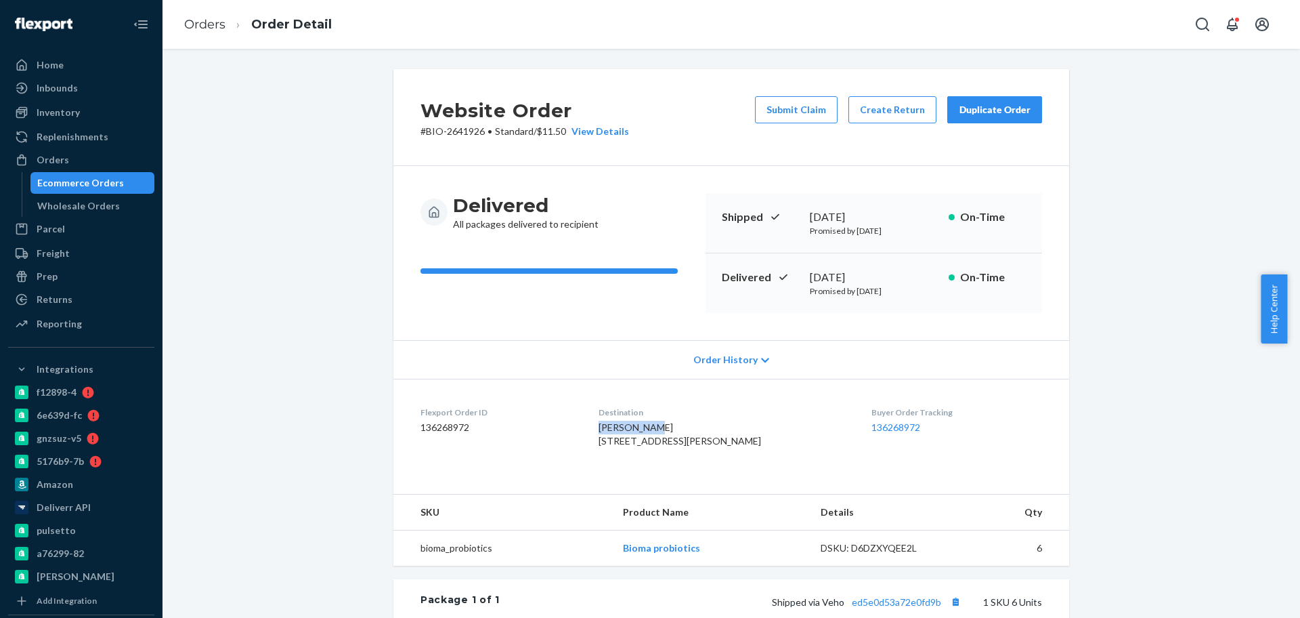
click at [601, 428] on dl "Flexport Order ID 136268972 Destination [PERSON_NAME] [STREET_ADDRESS][PERSON_N…" at bounding box center [731, 429] width 676 height 102
copy span "[PERSON_NAME]"
click at [886, 101] on button "Create Return" at bounding box center [892, 109] width 88 height 27
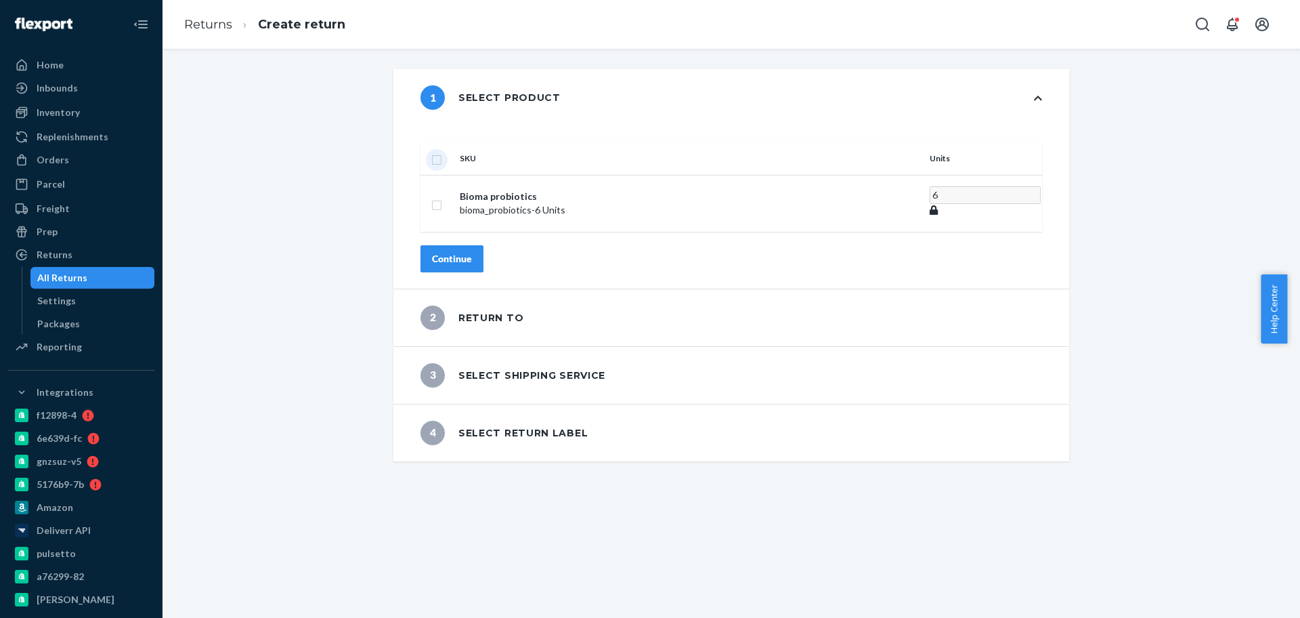
click at [442, 151] on input "checkbox" at bounding box center [436, 158] width 11 height 14
checkbox input "true"
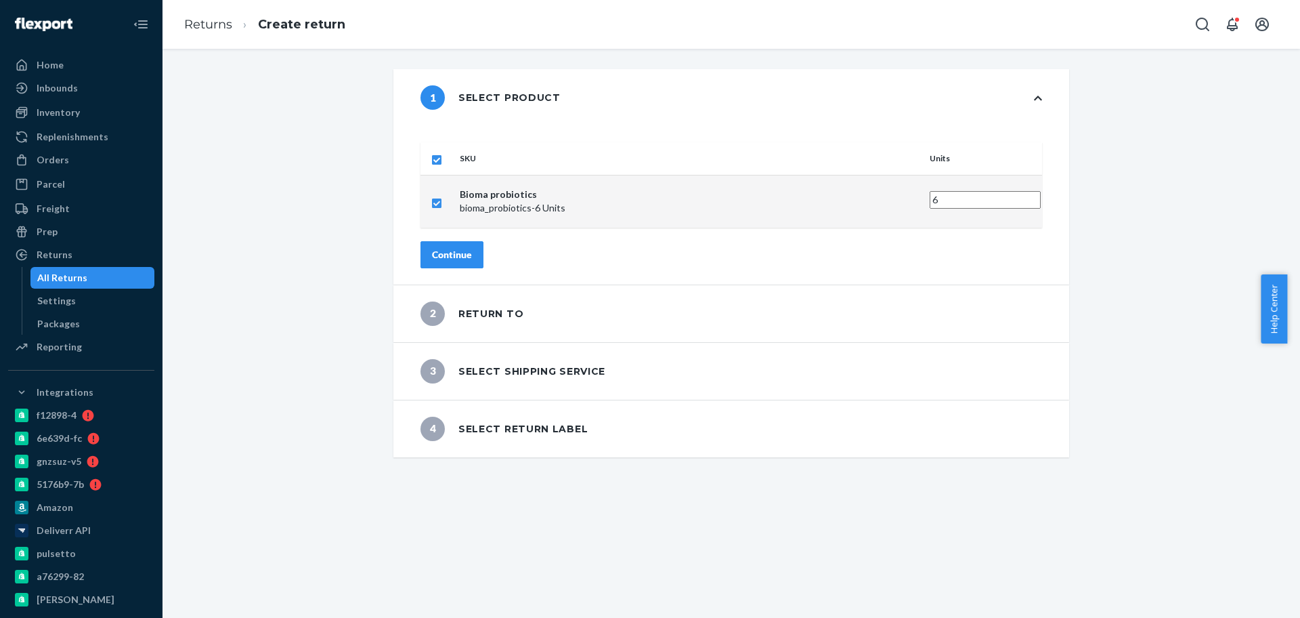
click at [930, 191] on input "6" at bounding box center [985, 200] width 111 height 18
type input "5"
click at [930, 191] on input "5" at bounding box center [985, 200] width 111 height 18
click at [463, 241] on button "Continue" at bounding box center [451, 254] width 63 height 27
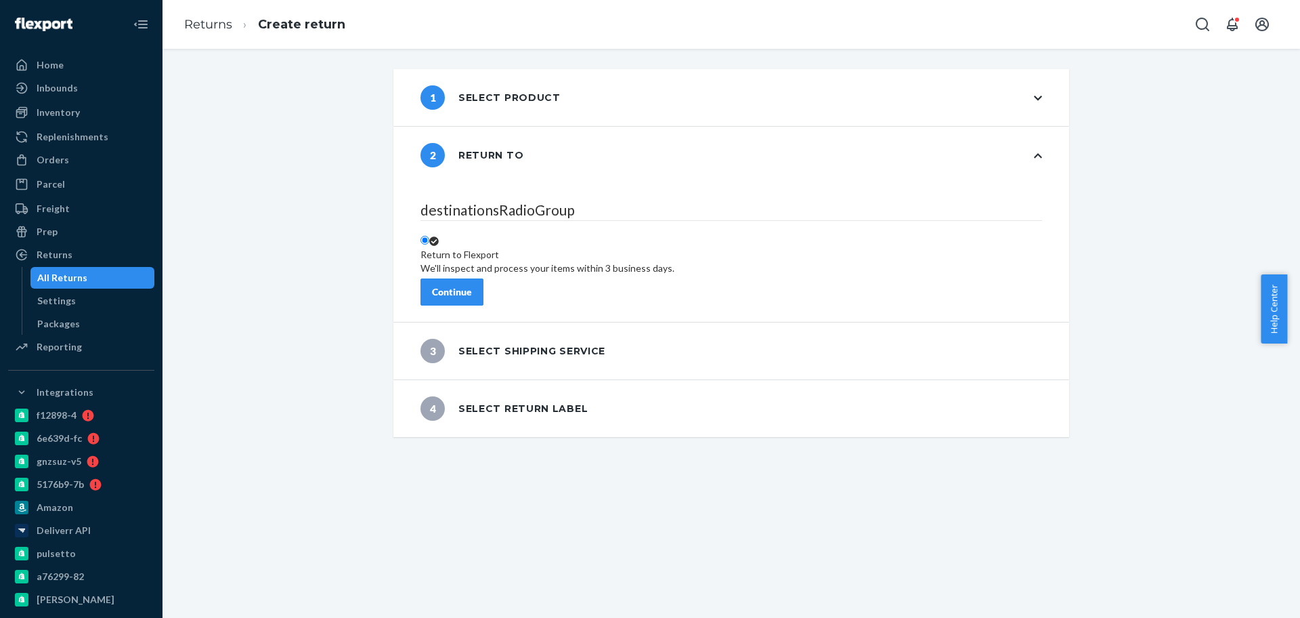
click at [472, 285] on div "Continue" at bounding box center [452, 292] width 40 height 14
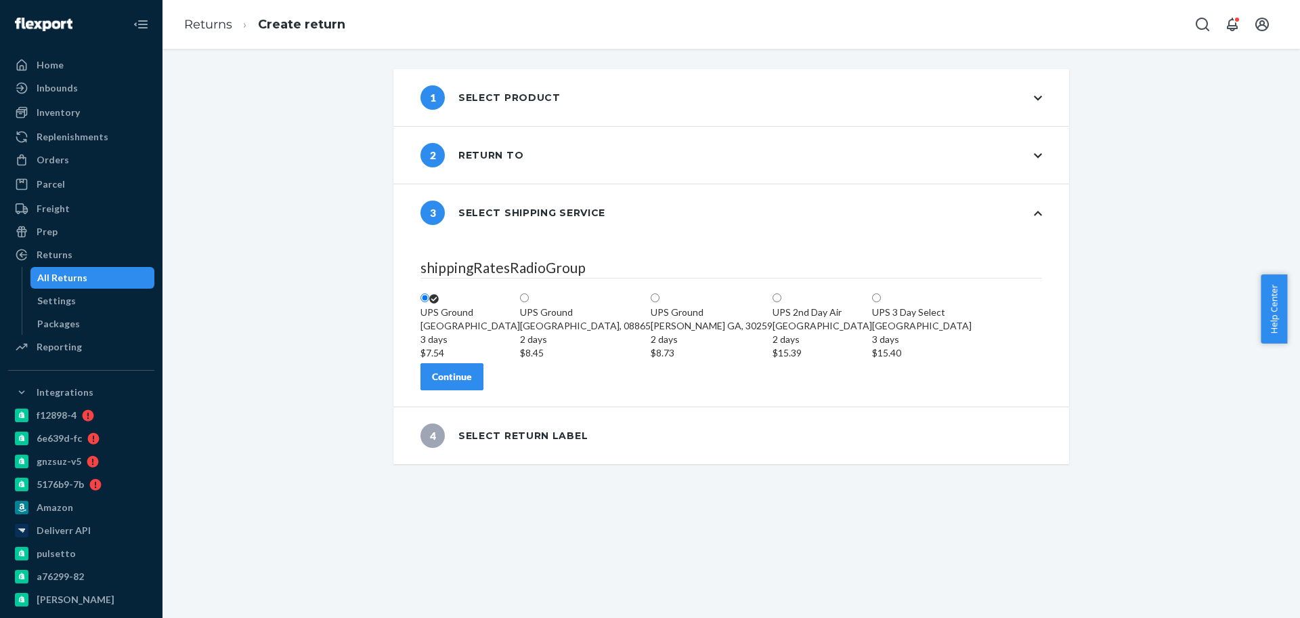
click at [472, 383] on div "Continue" at bounding box center [452, 377] width 40 height 14
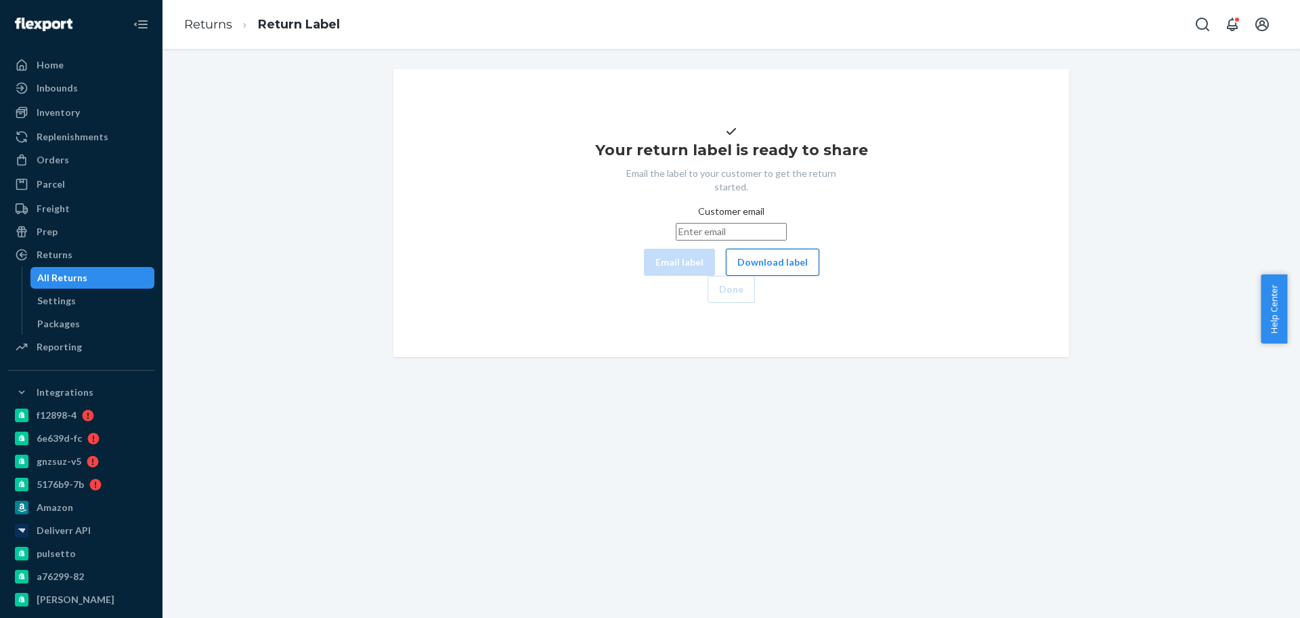
click at [726, 276] on button "Download label" at bounding box center [772, 261] width 93 height 27
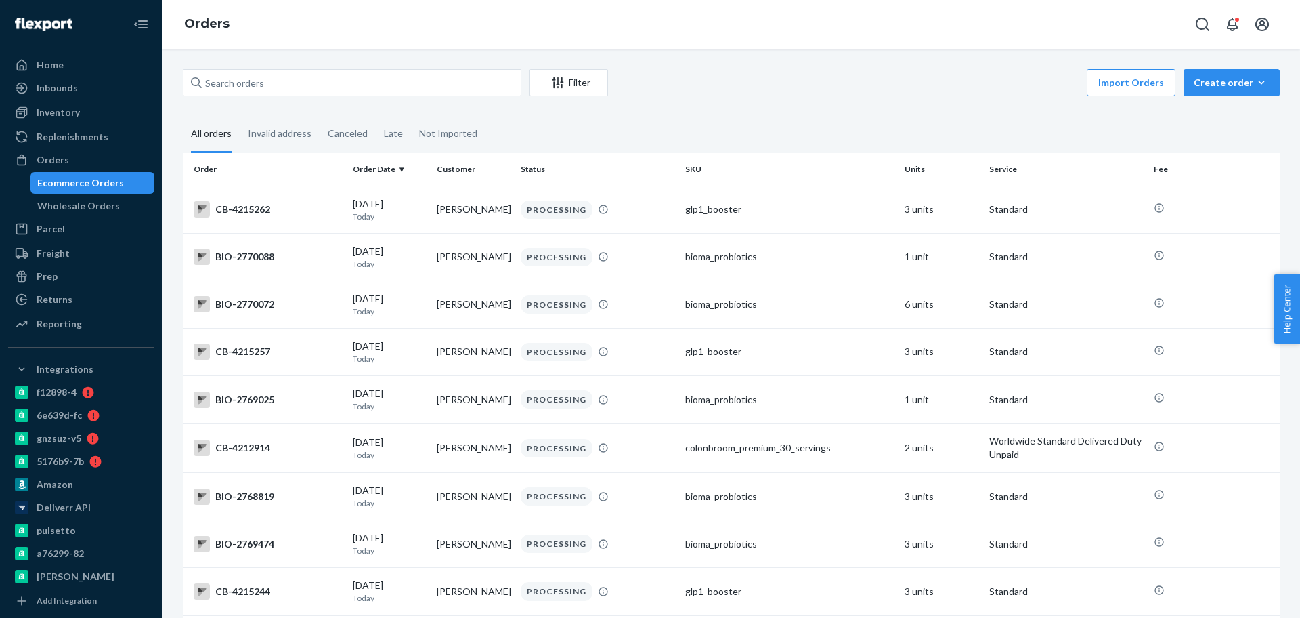
drag, startPoint x: 393, startPoint y: 62, endPoint x: 390, endPoint y: 68, distance: 7.0
click at [392, 63] on div "Filter Import Orders Create order Ecommerce order Removal order All orders Inva…" at bounding box center [732, 333] width 1138 height 569
click at [383, 78] on input "text" at bounding box center [352, 82] width 339 height 27
paste input "2598959"
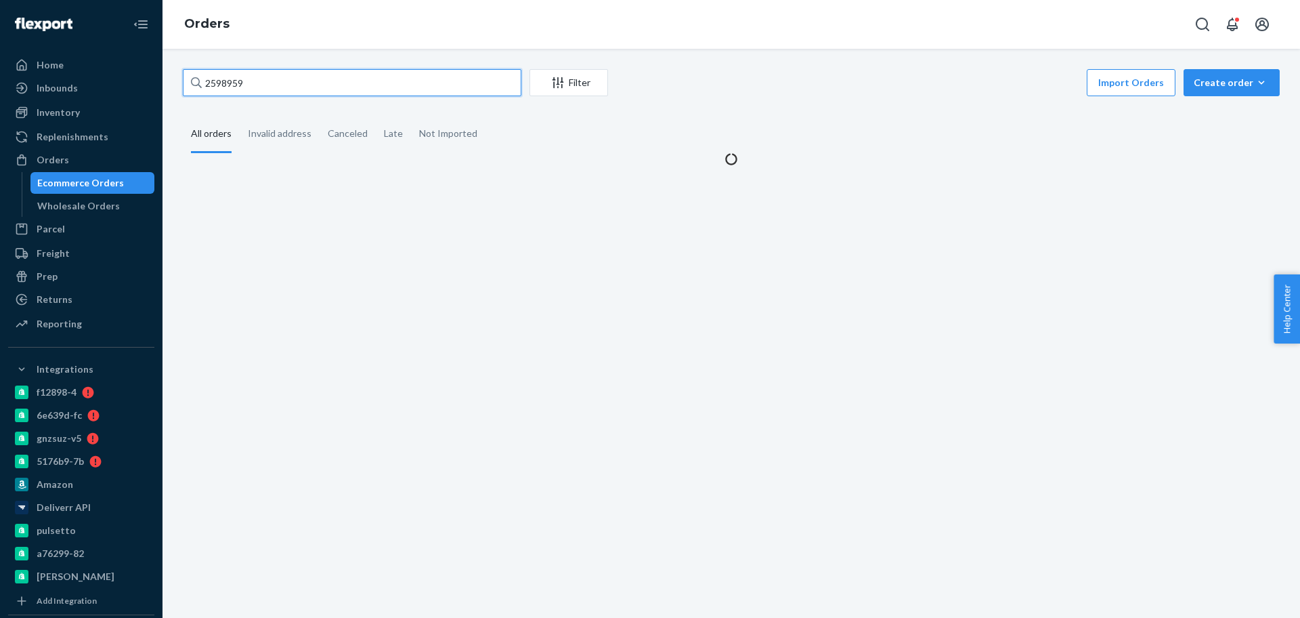
type input "2598959"
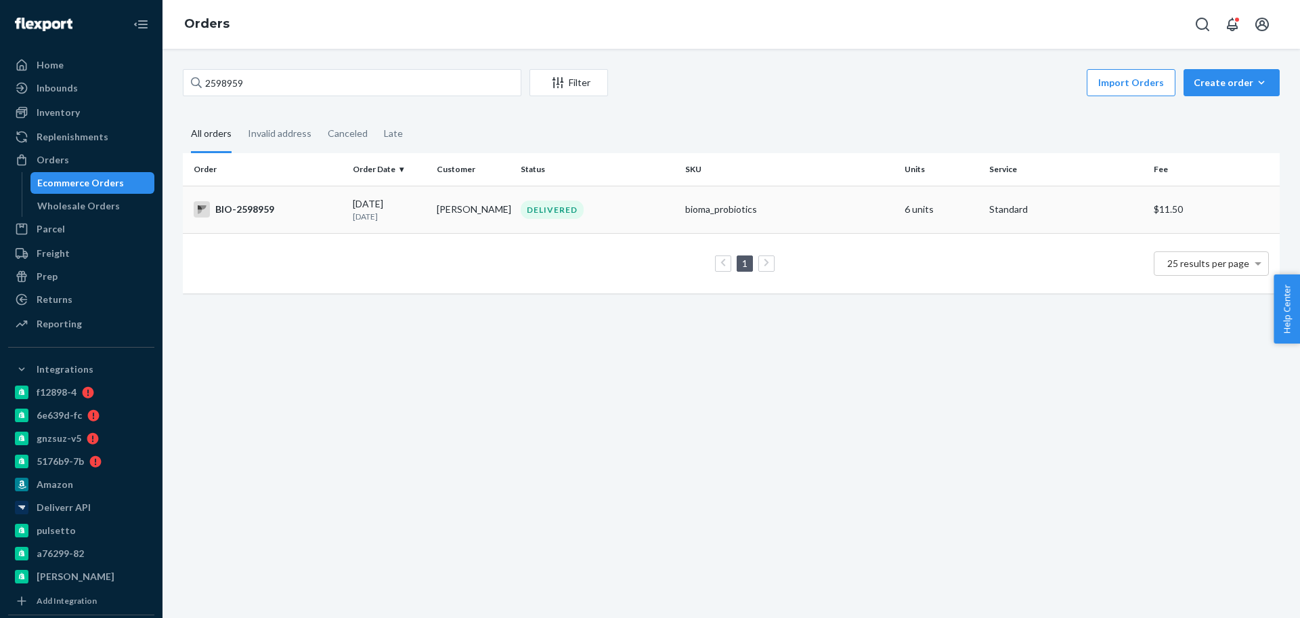
click at [309, 215] on div "BIO-2598959" at bounding box center [268, 209] width 148 height 16
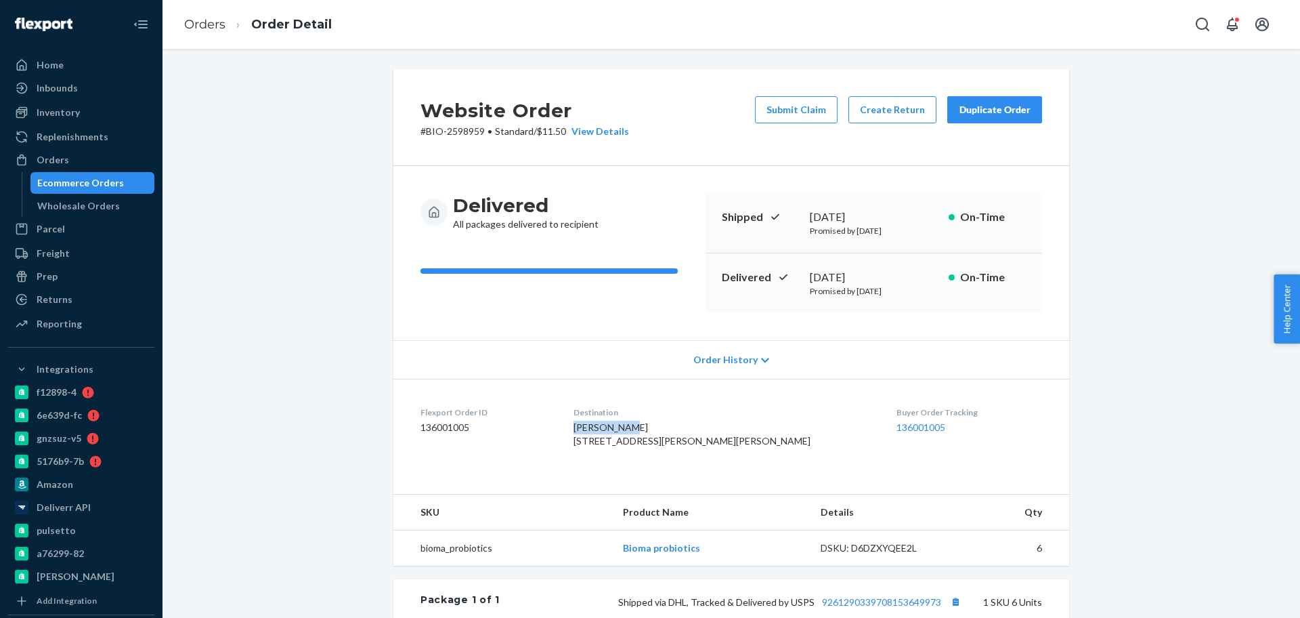
drag, startPoint x: 666, startPoint y: 429, endPoint x: 602, endPoint y: 429, distance: 64.3
click at [602, 429] on dl "Flexport Order ID 136001005 Destination Sharon Wall 605 Burkes Mill Rd Mount Si…" at bounding box center [731, 429] width 676 height 102
copy span "Sharon Wall"
click at [890, 112] on button "Create Return" at bounding box center [892, 109] width 88 height 27
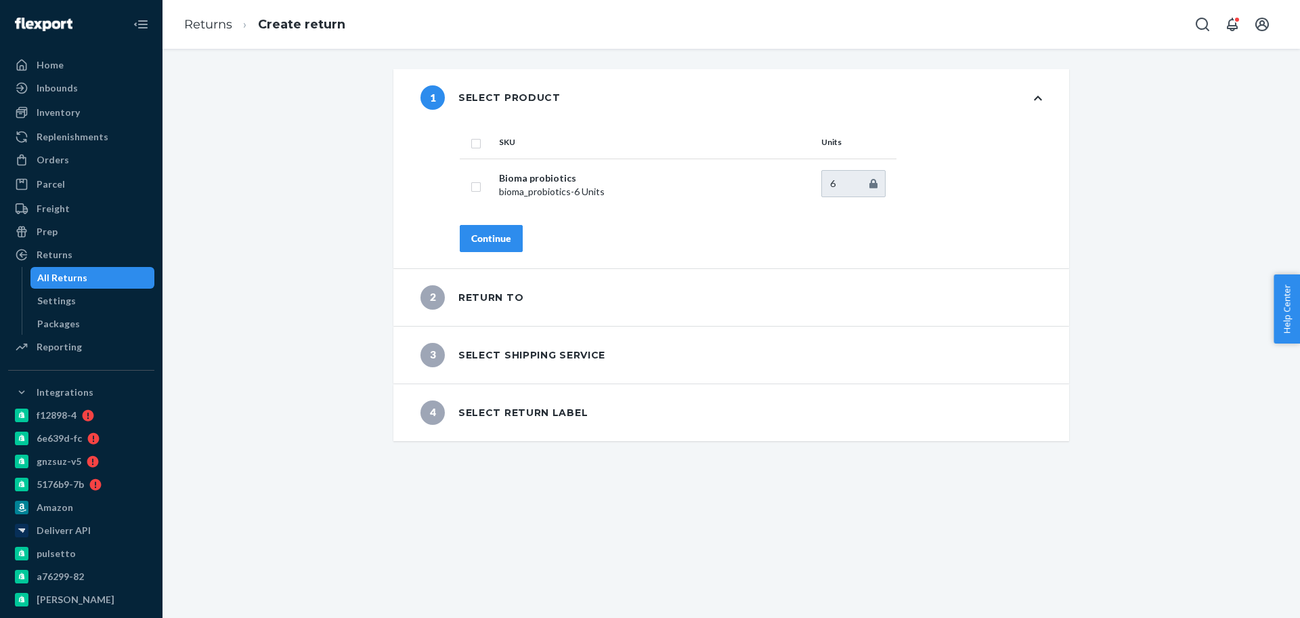
click at [471, 144] on input "checkbox" at bounding box center [476, 142] width 11 height 14
checkbox input "false"
click at [471, 144] on input "checkbox" at bounding box center [476, 142] width 11 height 14
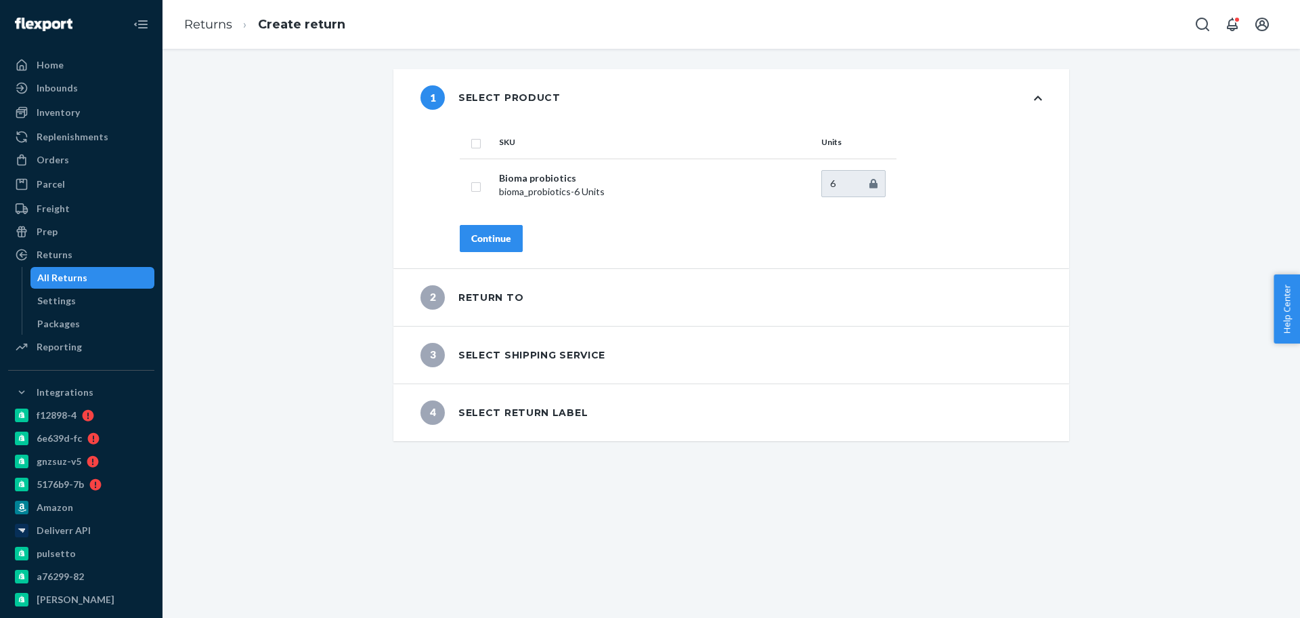
checkbox input "true"
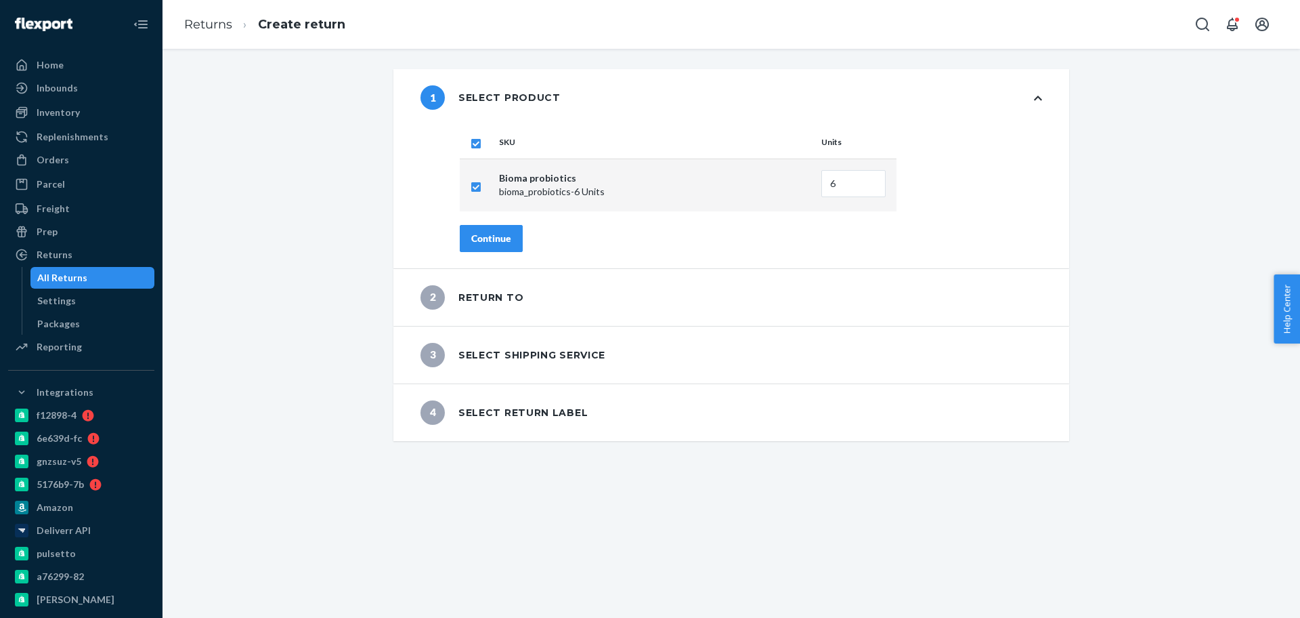
click at [494, 235] on div "Continue" at bounding box center [491, 239] width 40 height 14
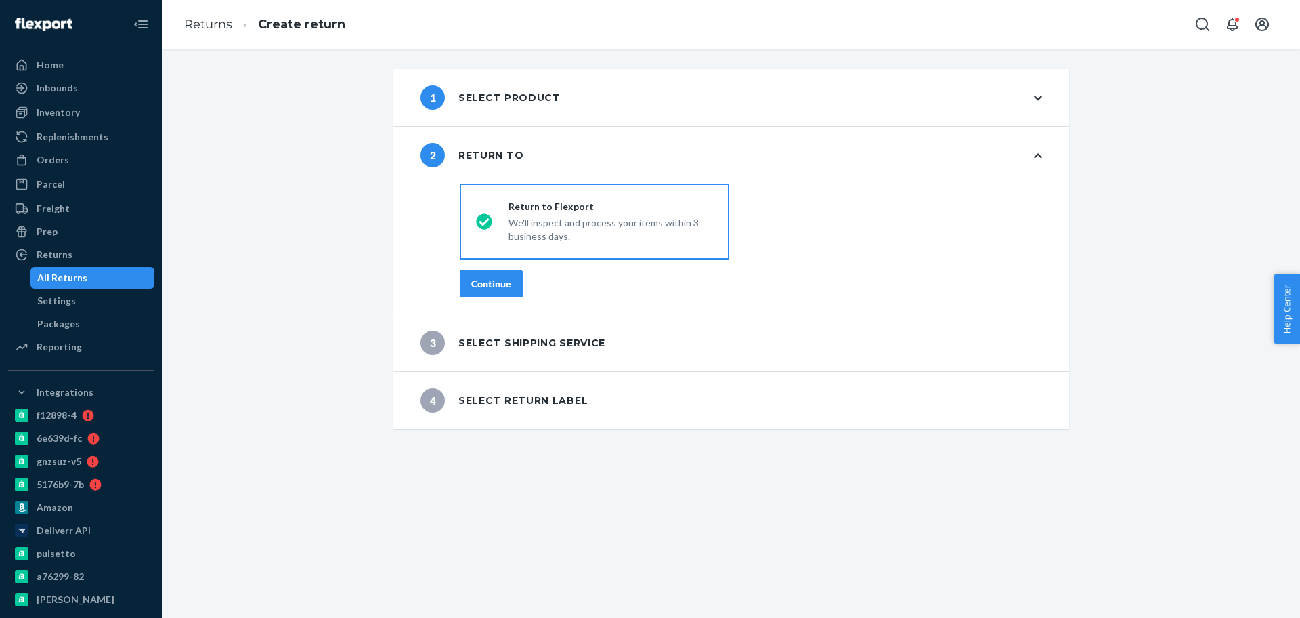
click at [500, 280] on div "Continue" at bounding box center [491, 284] width 40 height 14
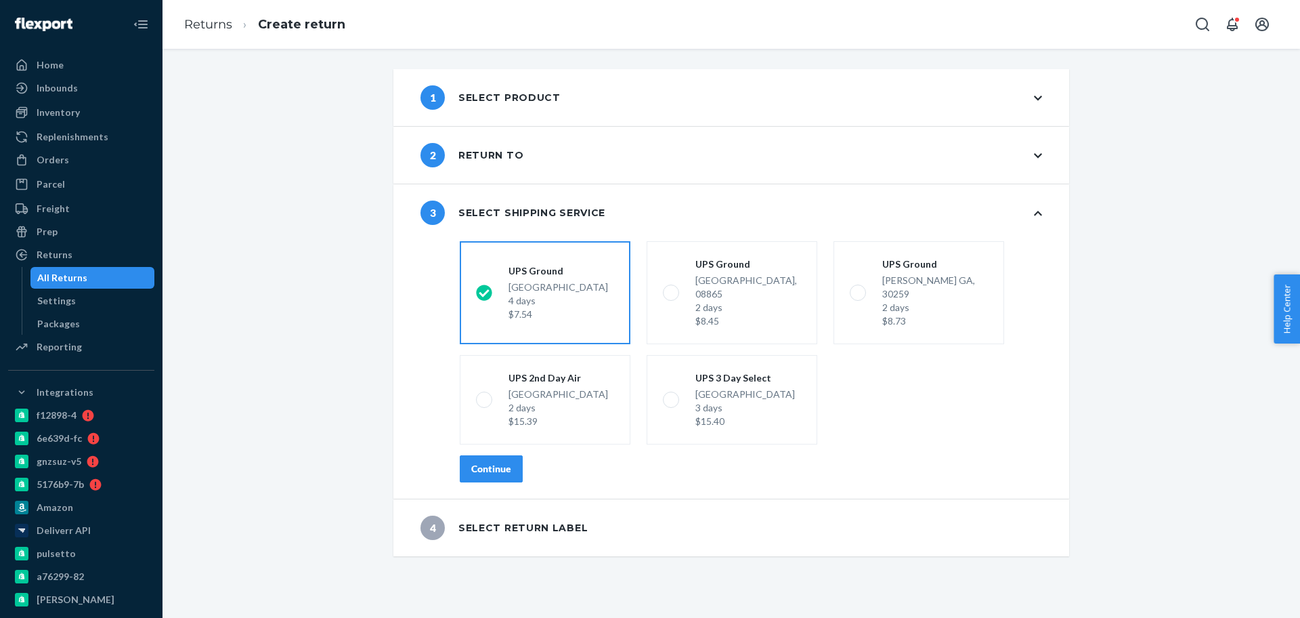
click at [498, 462] on div "Continue" at bounding box center [491, 469] width 40 height 14
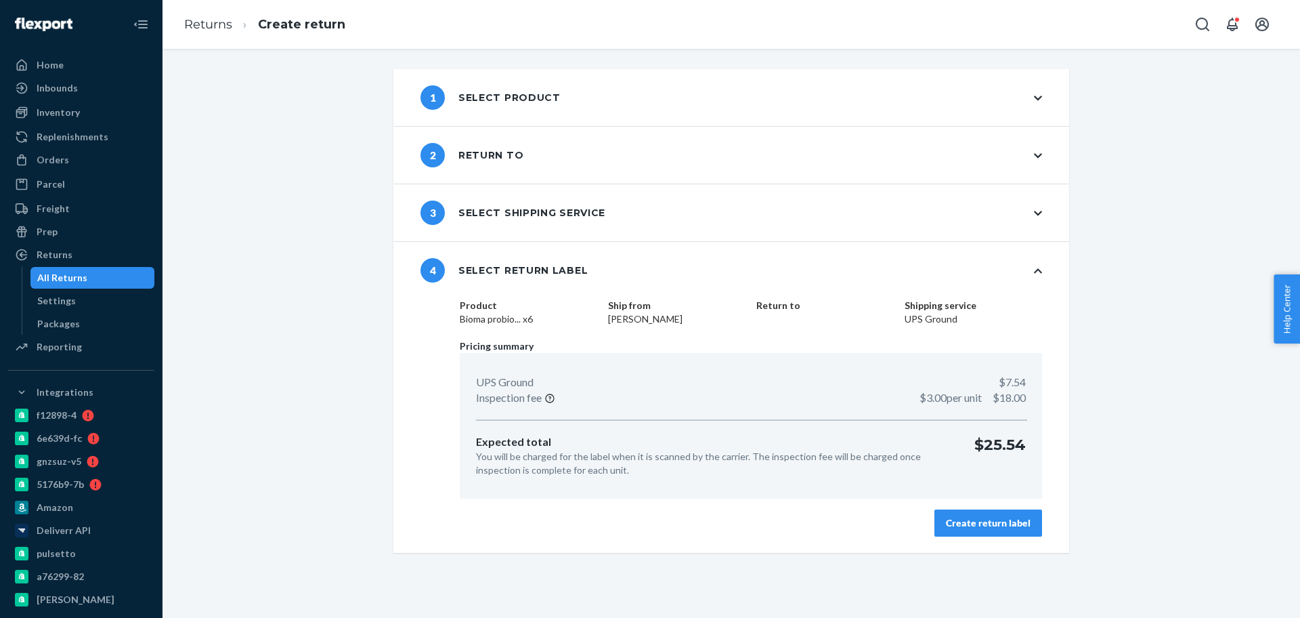
click at [940, 536] on div "Product Bioma probio... x6 Ship from Sharon Wall Return to Shipping service UPS…" at bounding box center [751, 426] width 636 height 254
click at [978, 523] on div "Create return label" at bounding box center [988, 523] width 85 height 14
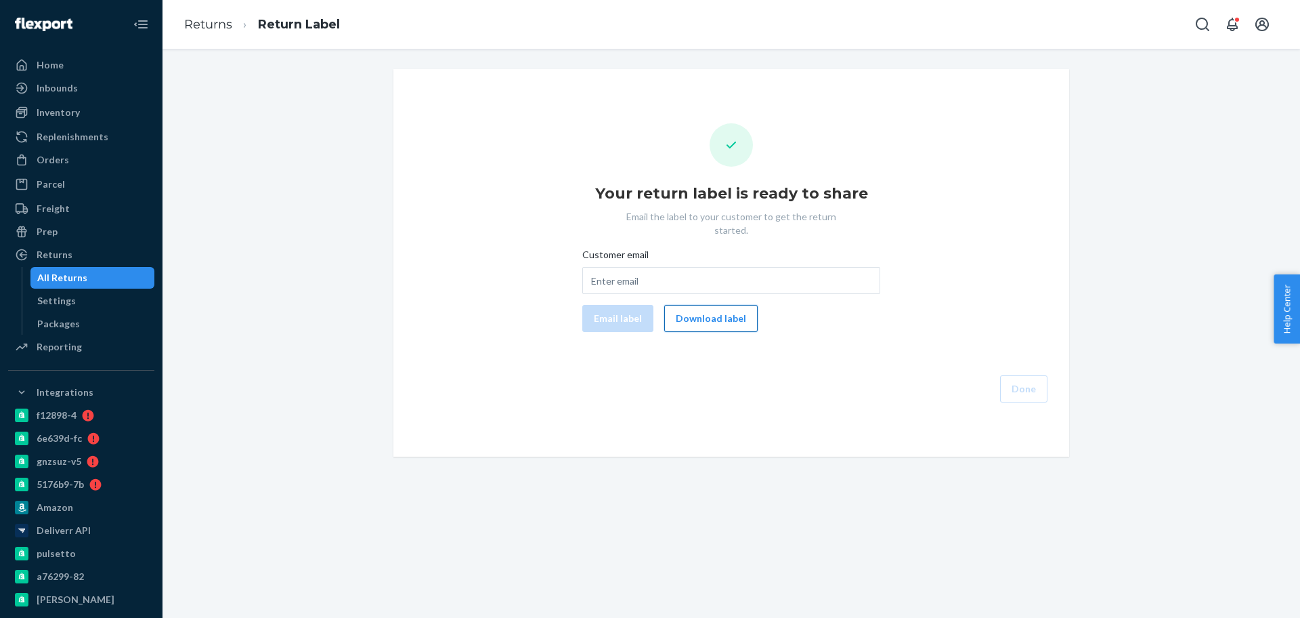
click at [716, 310] on button "Download label" at bounding box center [710, 318] width 93 height 27
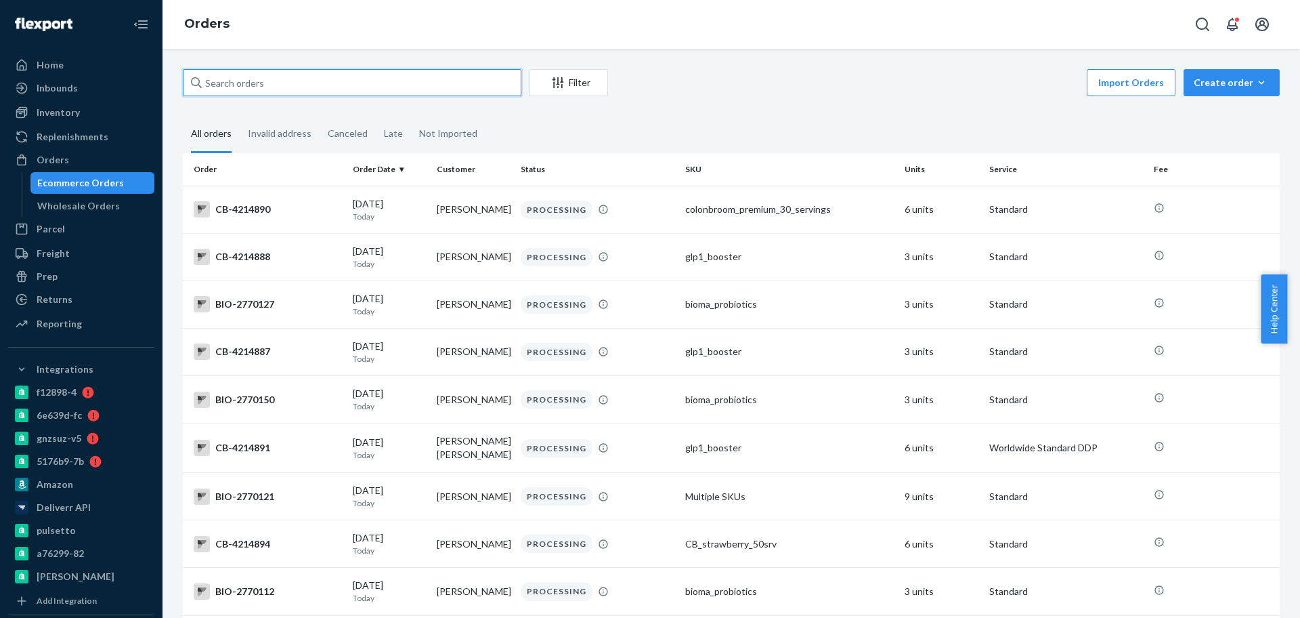
click at [272, 85] on input "text" at bounding box center [352, 82] width 339 height 27
paste input "nhamad0101@gmail.com"
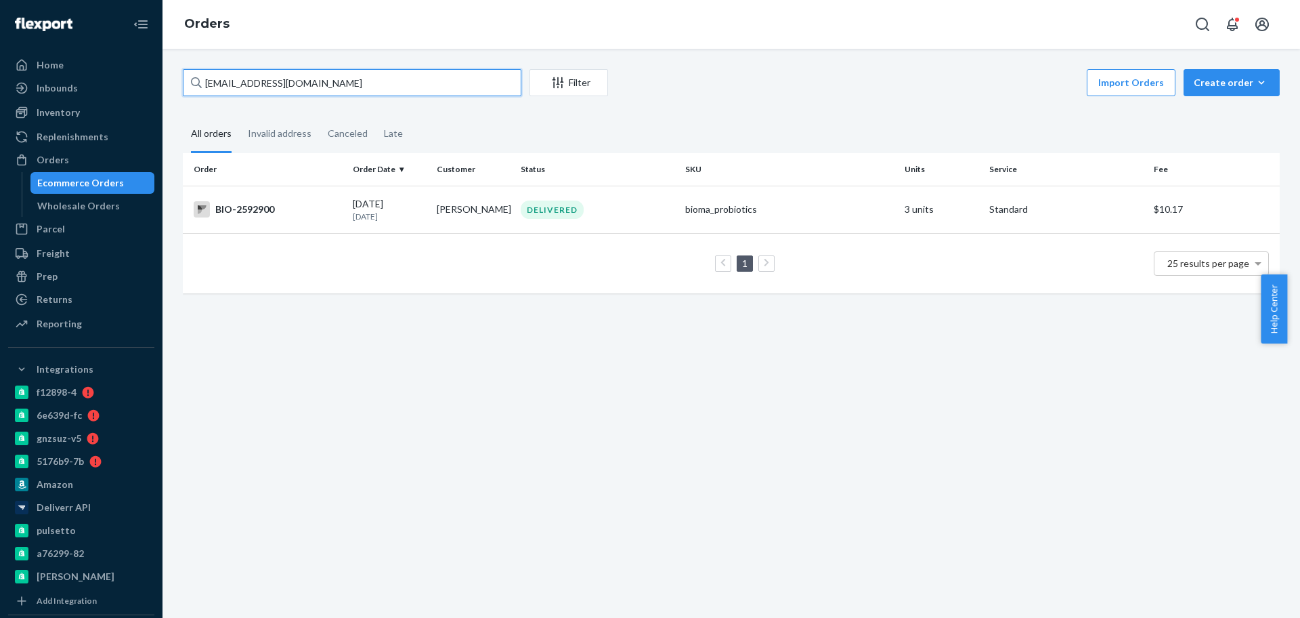
click at [363, 87] on input "nhamad0101@gmail.com" at bounding box center [352, 82] width 339 height 27
paste input "2592900"
type input "2592900"
click at [318, 209] on div "BIO-2592900" at bounding box center [268, 209] width 148 height 16
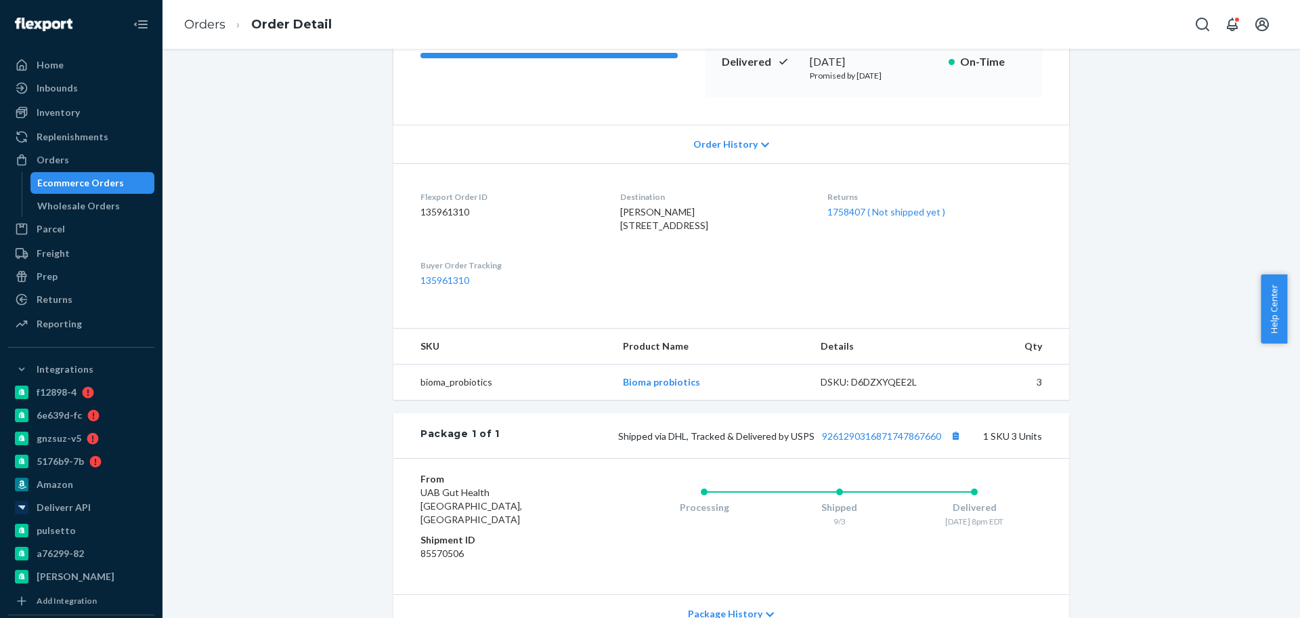
scroll to position [339, 0]
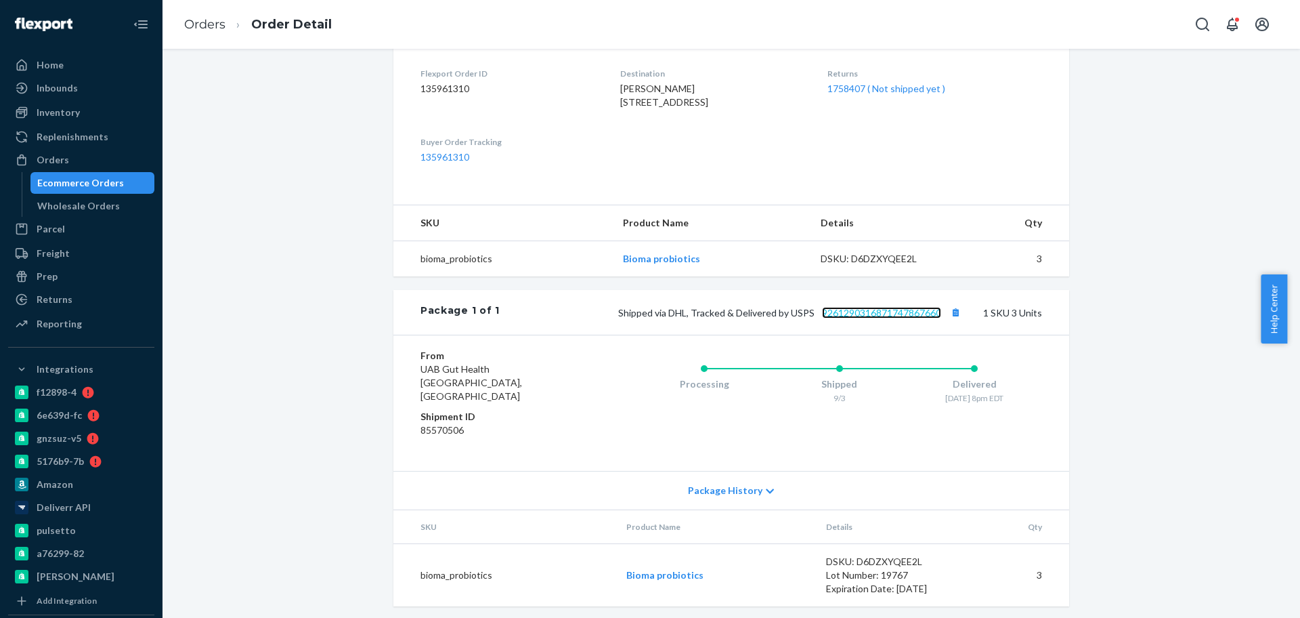
click at [911, 318] on link "9261290316871747867660" at bounding box center [881, 313] width 119 height 12
click at [330, 114] on div "Website Order # BIO-2592900 • Standard / $10.17 View Details Submit Claim Creat…" at bounding box center [731, 177] width 1117 height 892
